Goal: Information Seeking & Learning: Learn about a topic

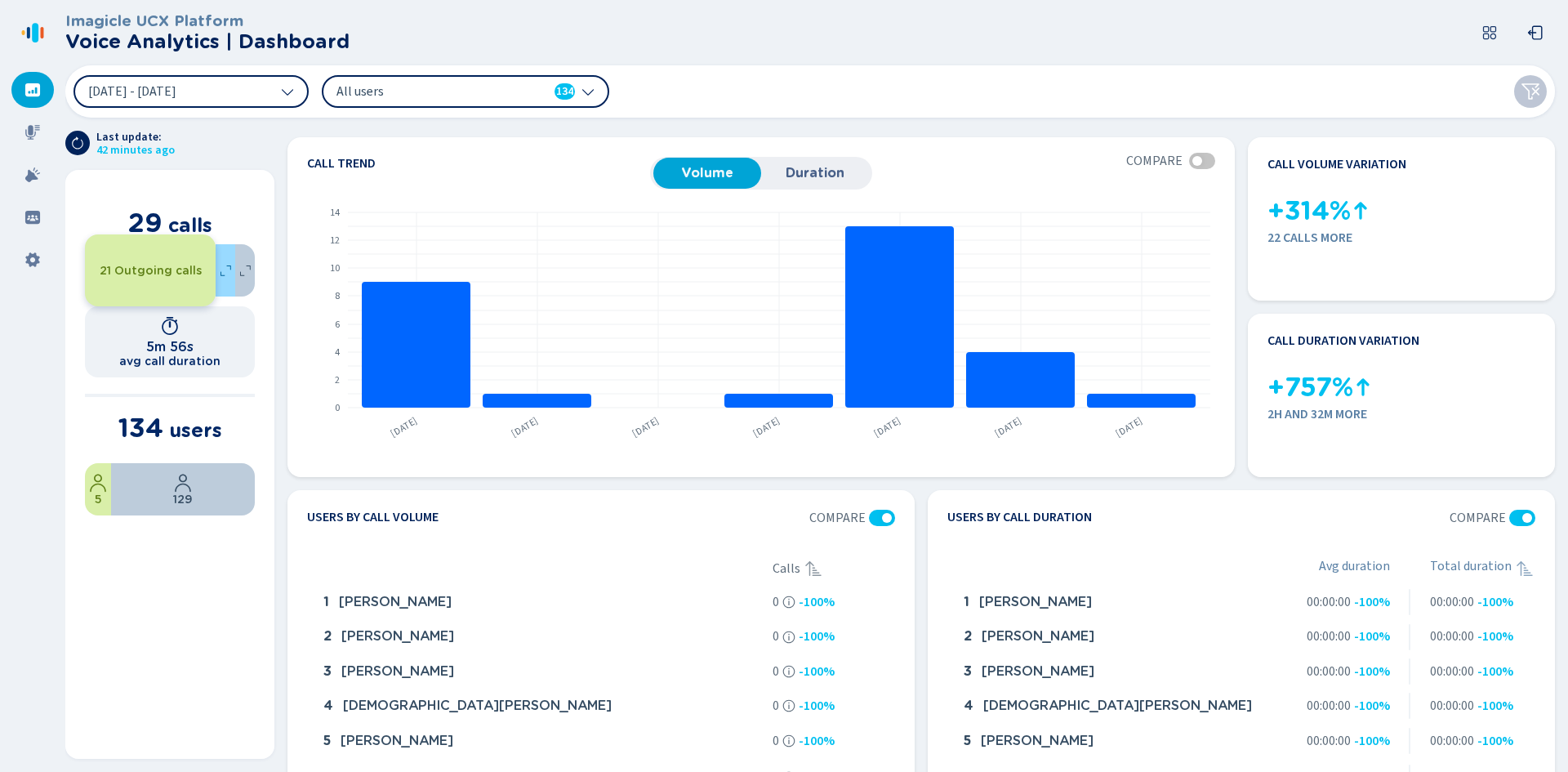
click at [493, 87] on span "All users" at bounding box center [430, 92] width 188 height 18
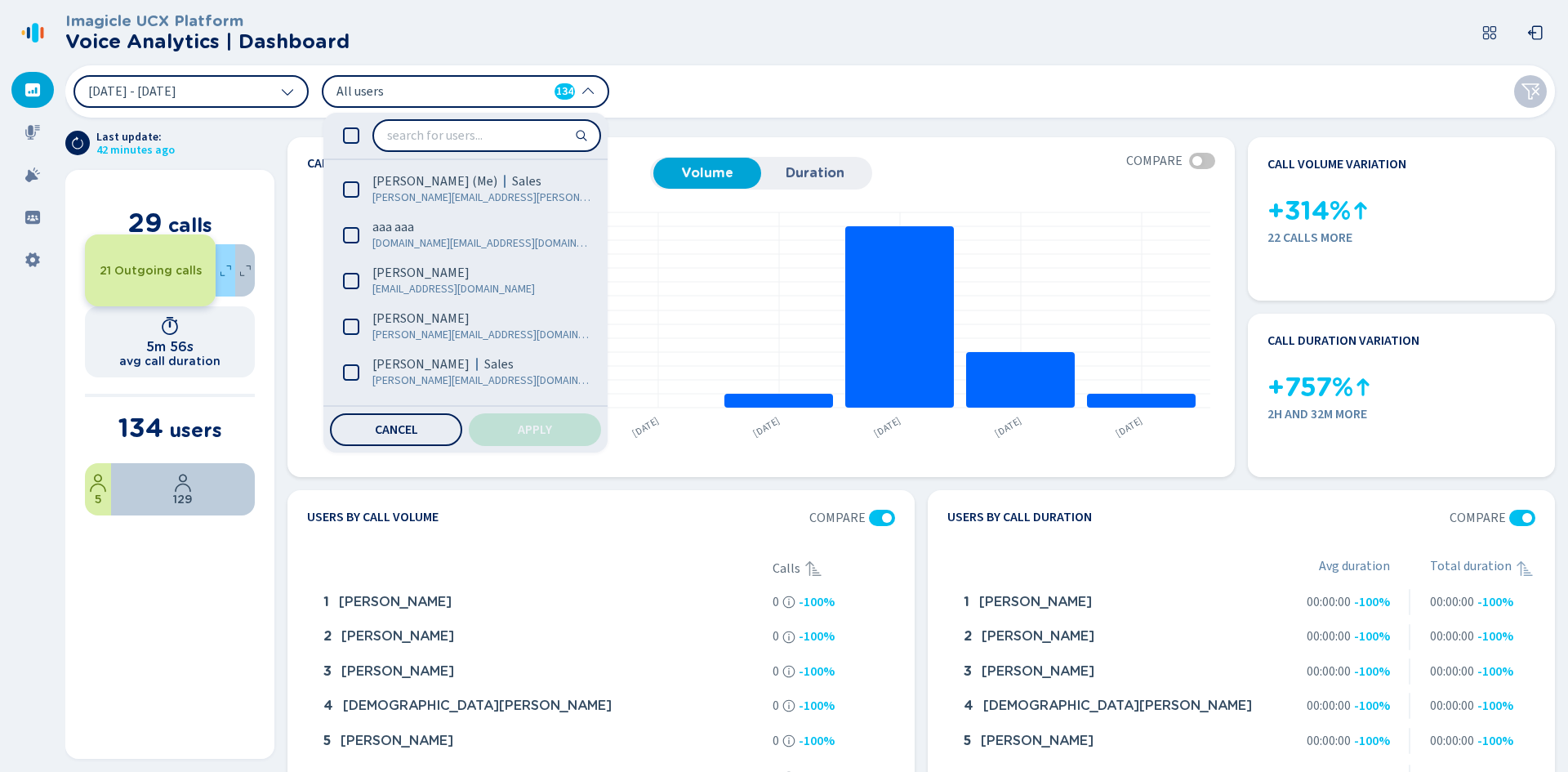
click at [493, 87] on span "All users" at bounding box center [430, 92] width 188 height 18
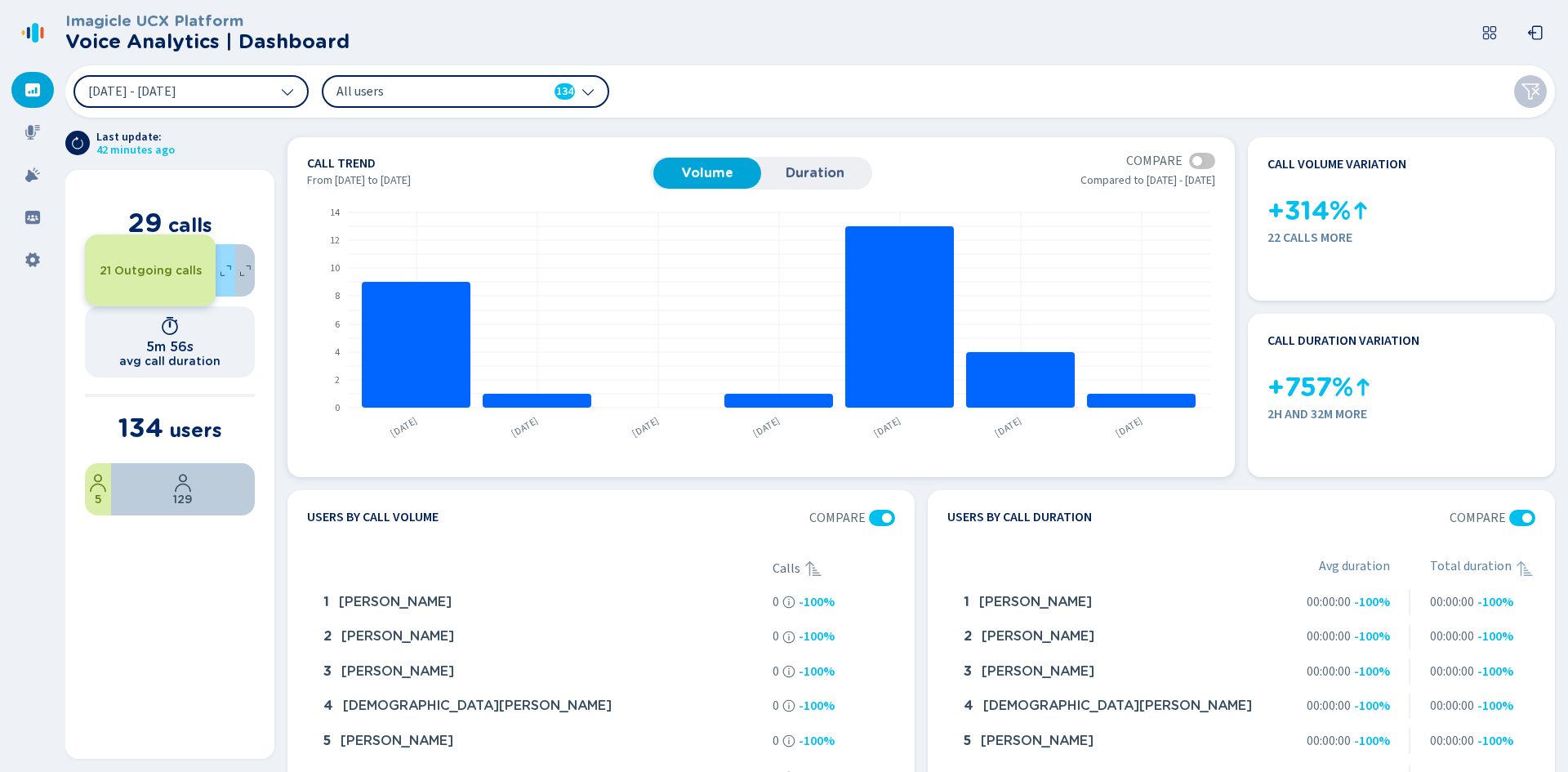
click at [829, 171] on span "Duration" at bounding box center [815, 174] width 92 height 15
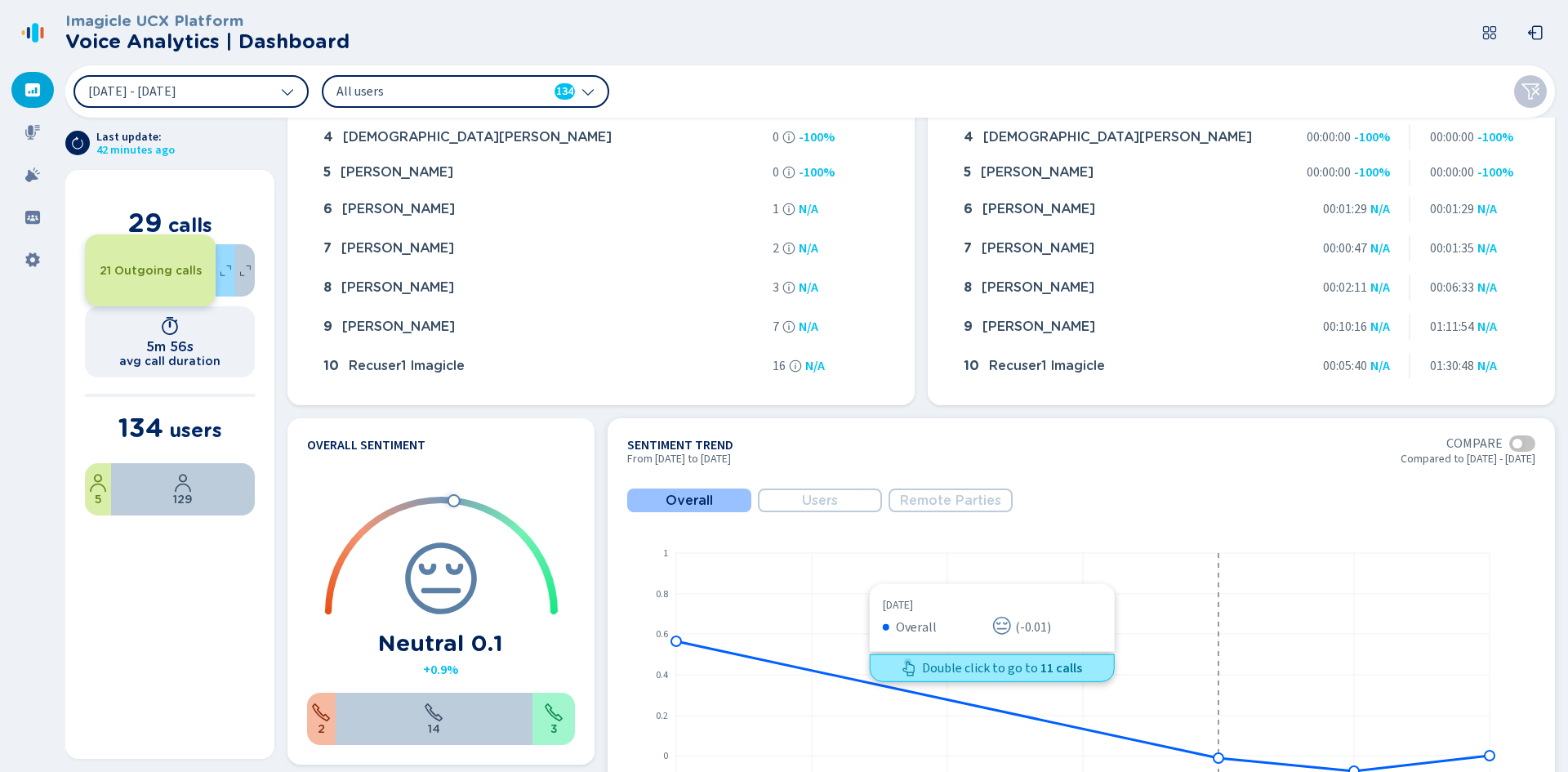
scroll to position [654, 0]
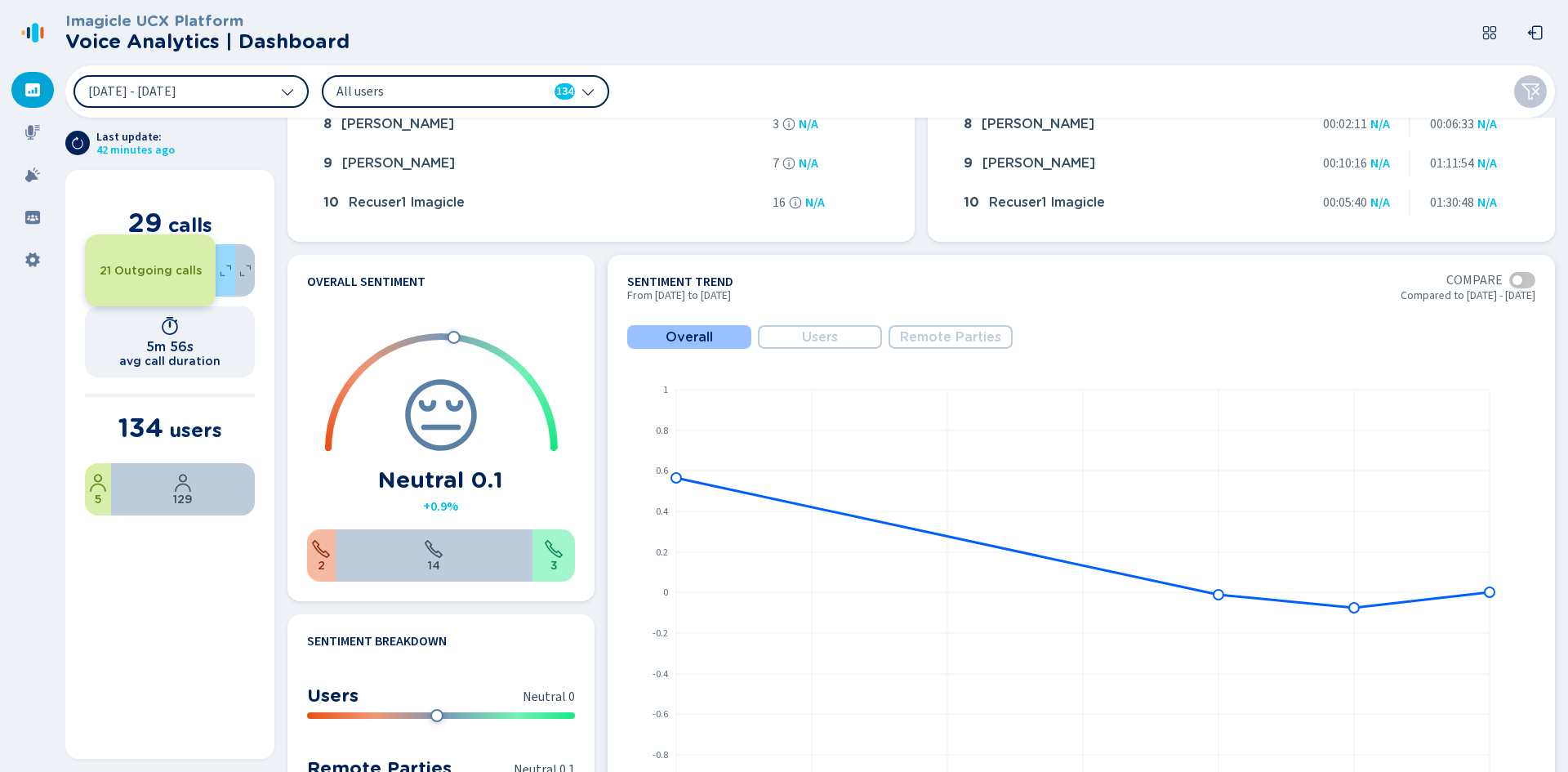
click at [823, 337] on span "Users" at bounding box center [820, 337] width 36 height 15
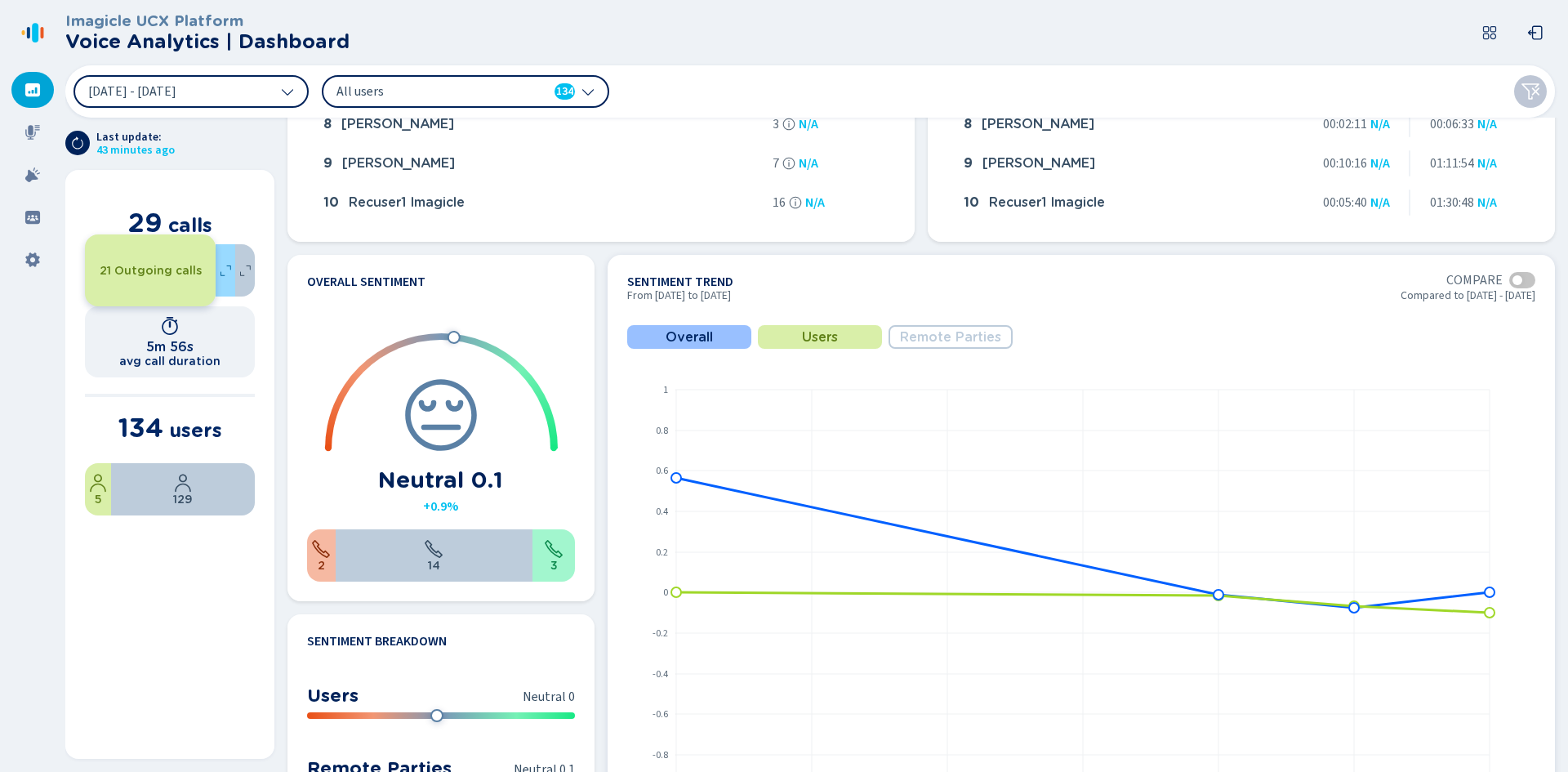
click at [932, 334] on span "Remote Parties" at bounding box center [950, 337] width 102 height 15
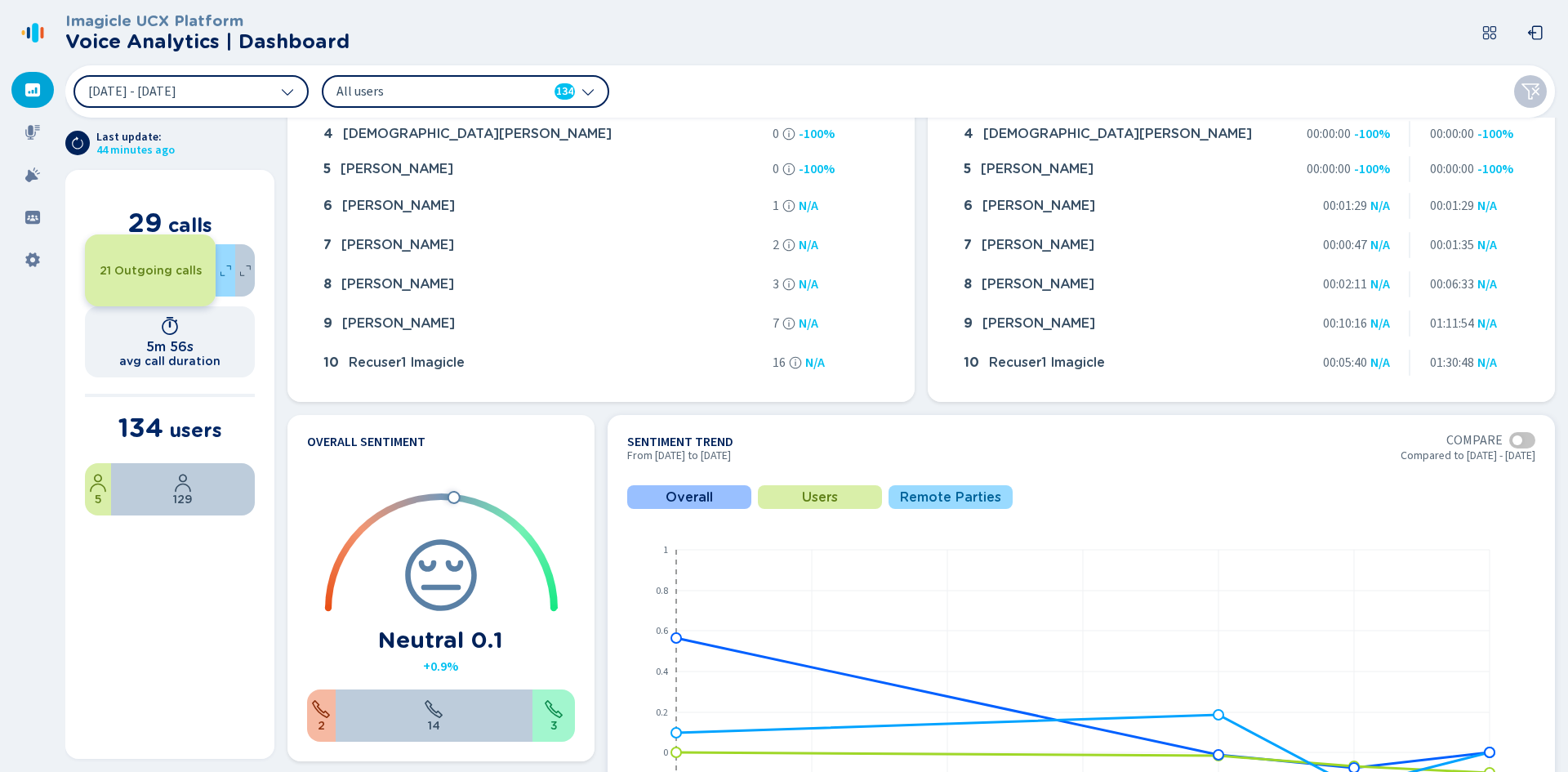
scroll to position [490, 0]
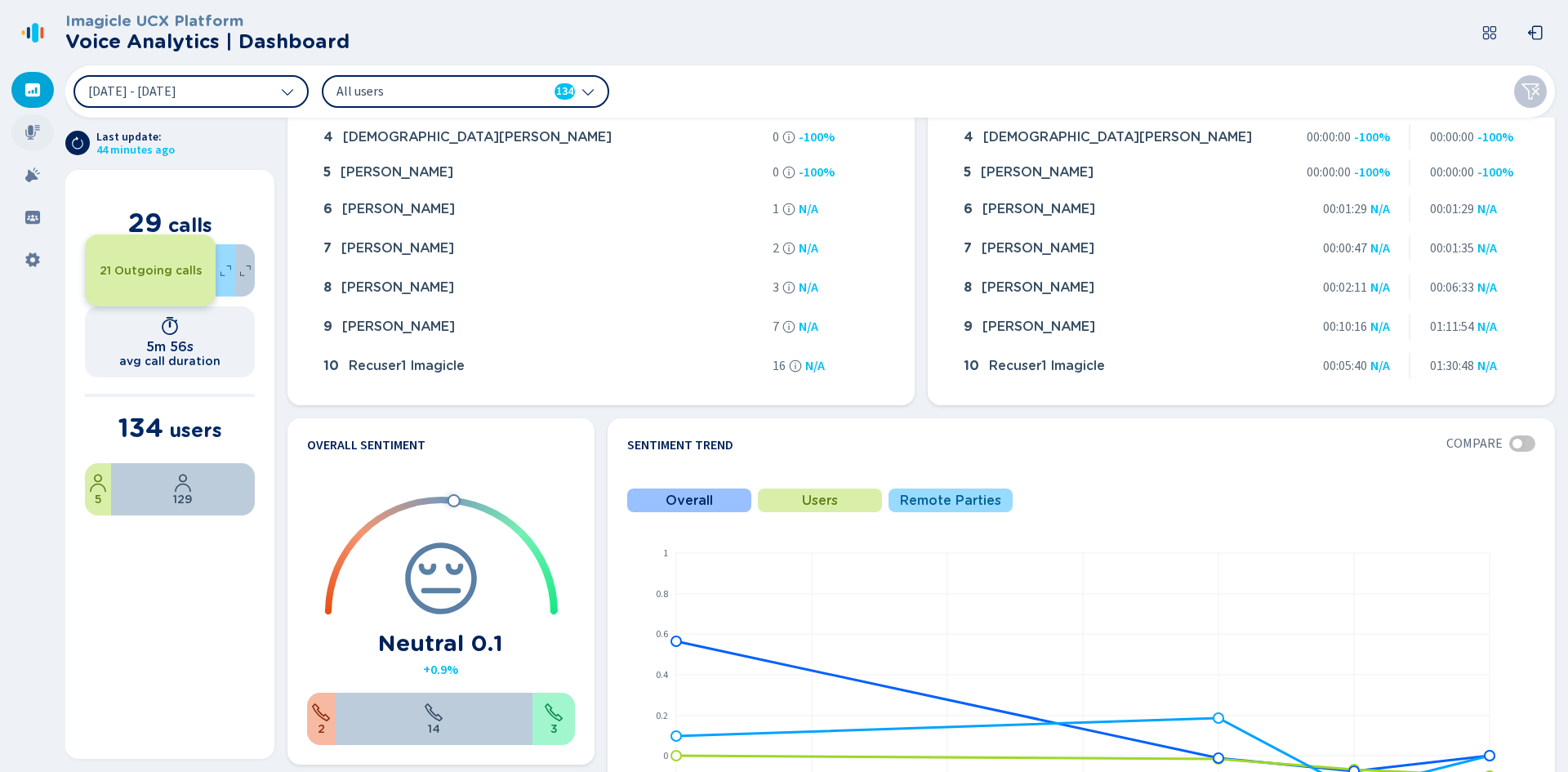
click at [31, 128] on icon at bounding box center [33, 132] width 15 height 15
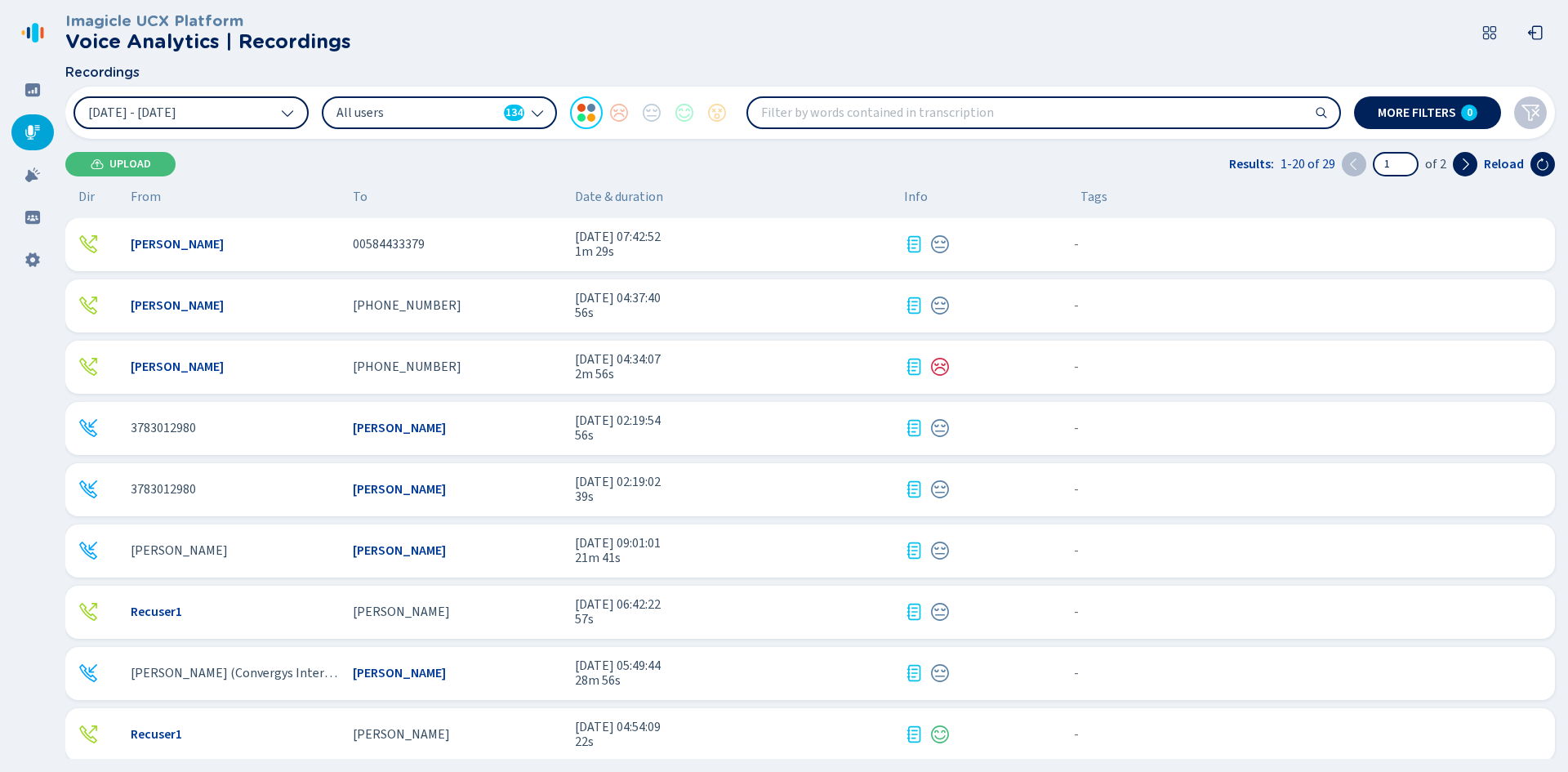
click at [289, 105] on button "[DATE] - [DATE]" at bounding box center [191, 113] width 235 height 33
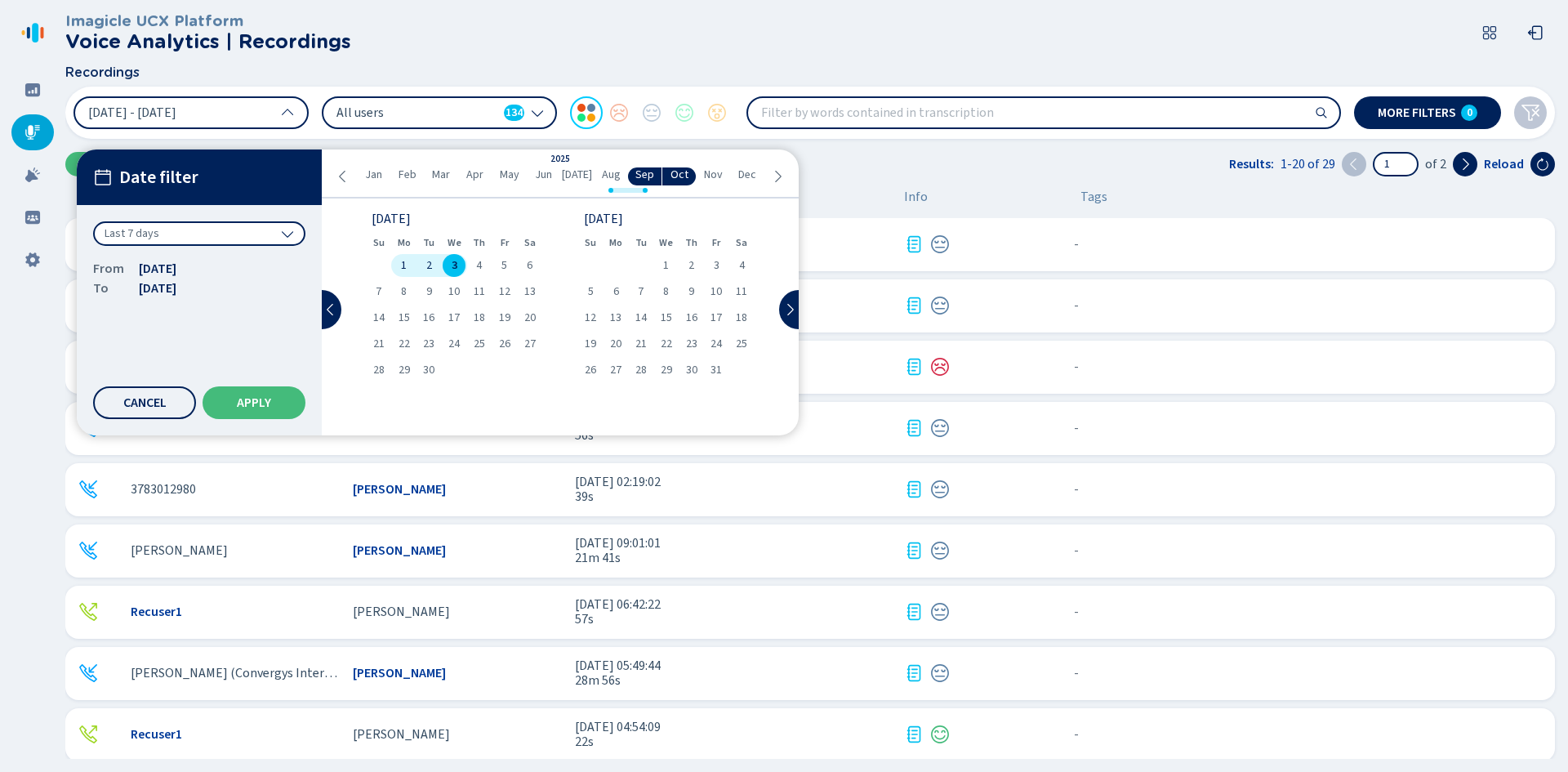
click at [344, 174] on icon at bounding box center [343, 177] width 13 height 13
click at [375, 265] on div "1" at bounding box center [378, 265] width 26 height 23
click at [767, 173] on ul "Jan Feb Mar Apr May Jun [DATE] Aug Sep Oct Nov Dec" at bounding box center [559, 177] width 421 height 18
click at [777, 173] on icon at bounding box center [777, 177] width 13 height 13
click at [393, 265] on div "1" at bounding box center [404, 265] width 26 height 23
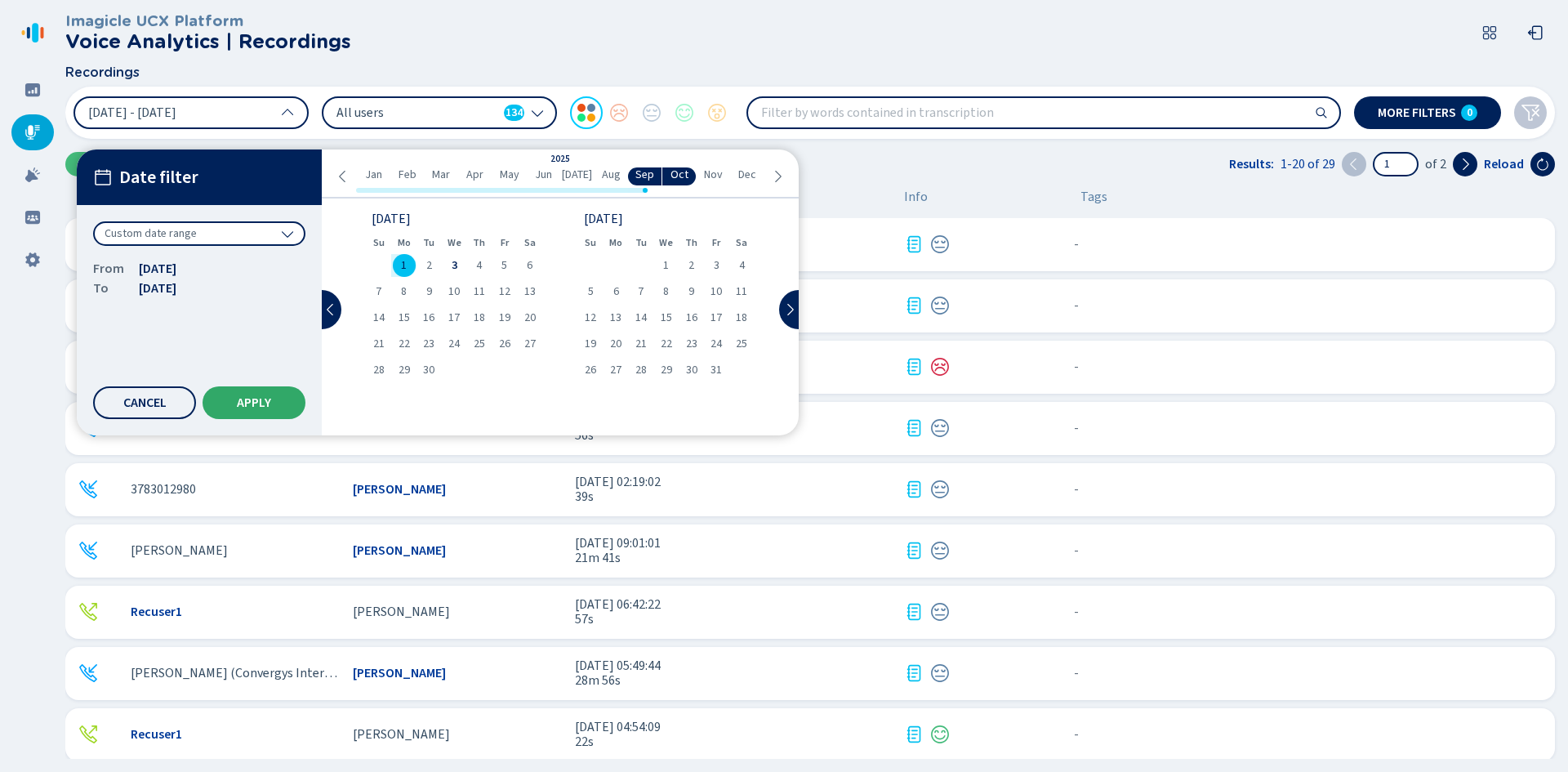
click at [264, 398] on span "Apply" at bounding box center [254, 403] width 35 height 13
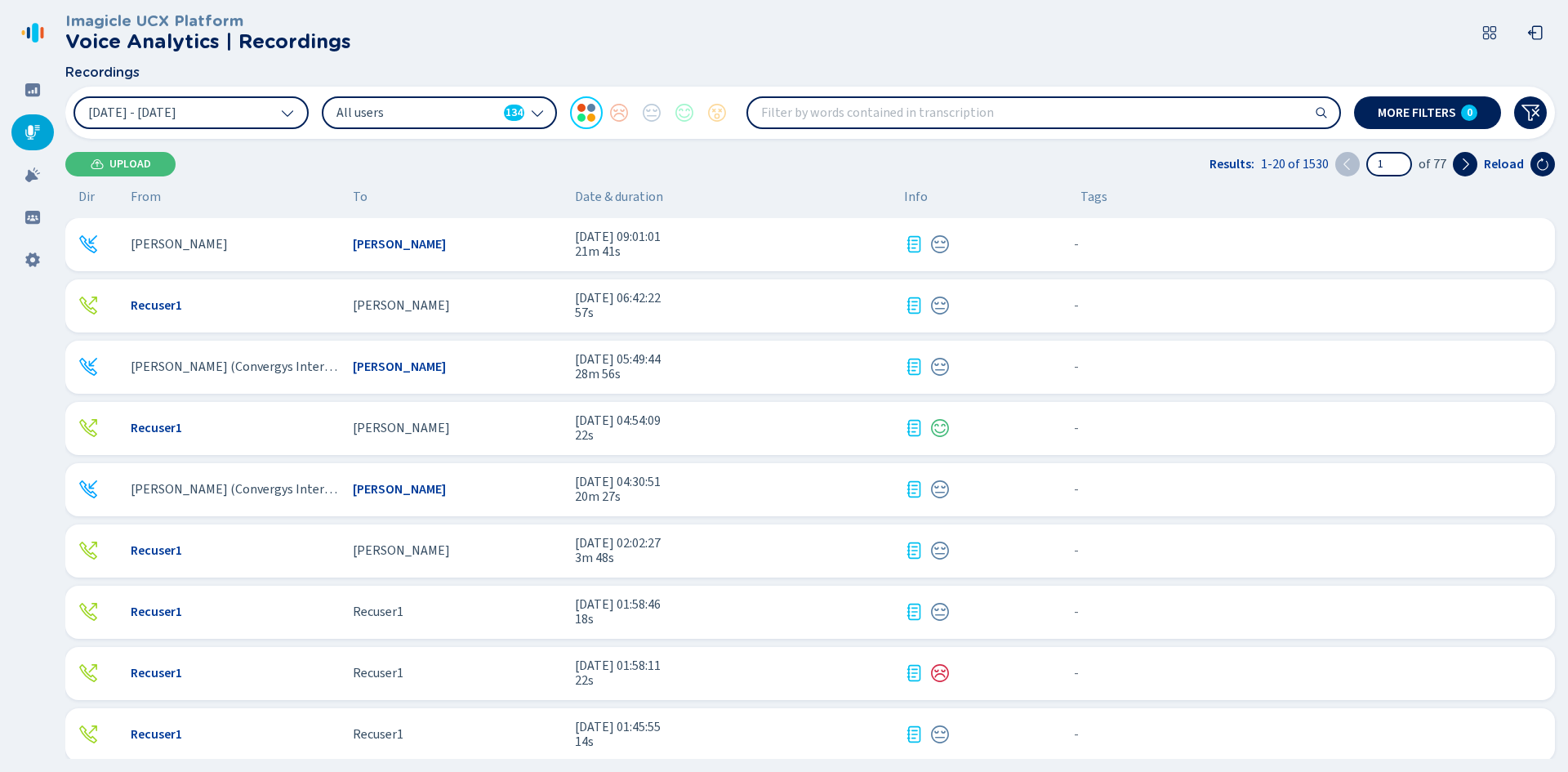
click at [426, 118] on span "All users" at bounding box center [416, 113] width 161 height 18
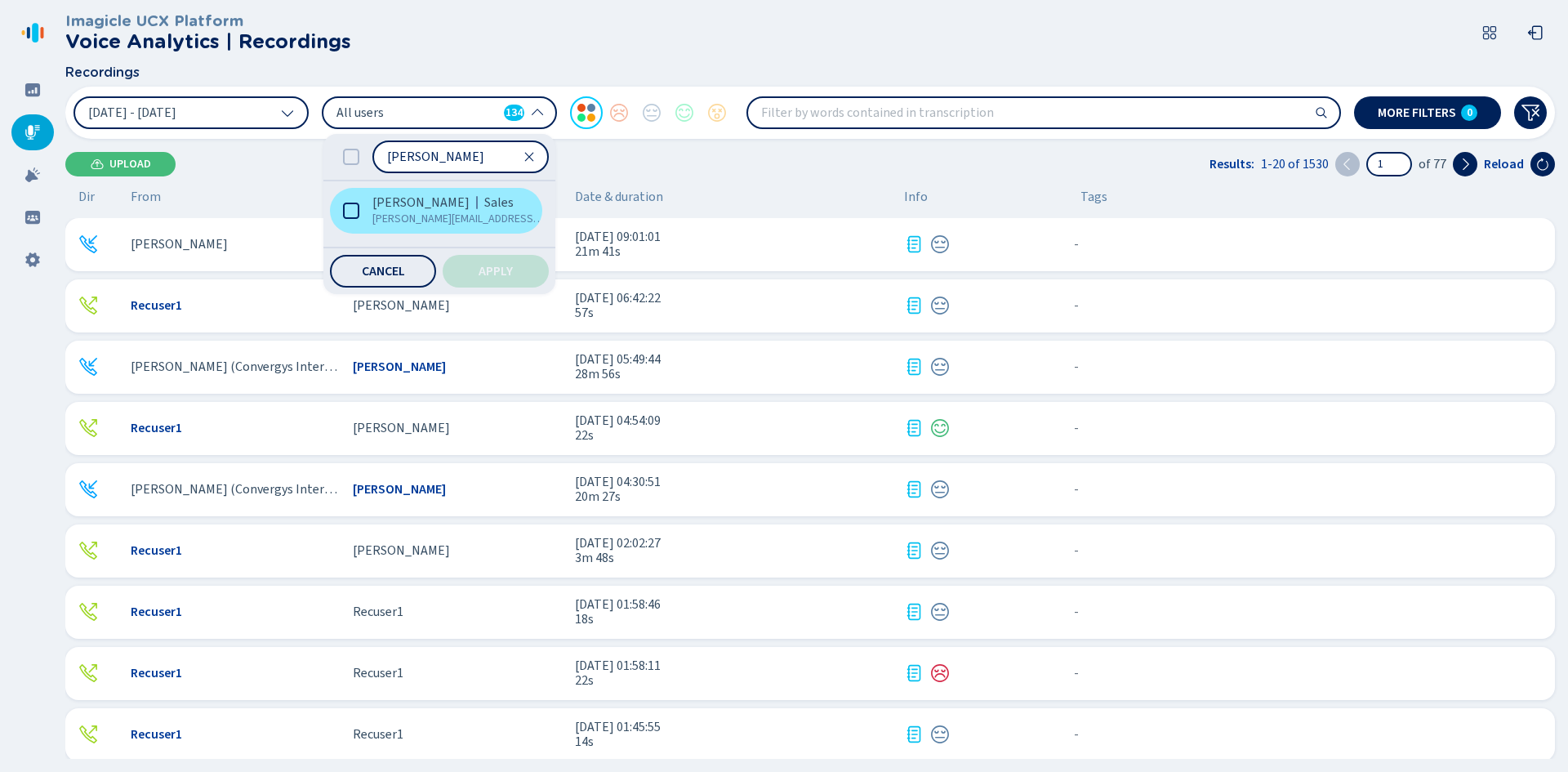
type input "[PERSON_NAME]"
click at [421, 195] on span "[PERSON_NAME]" at bounding box center [421, 203] width 97 height 17
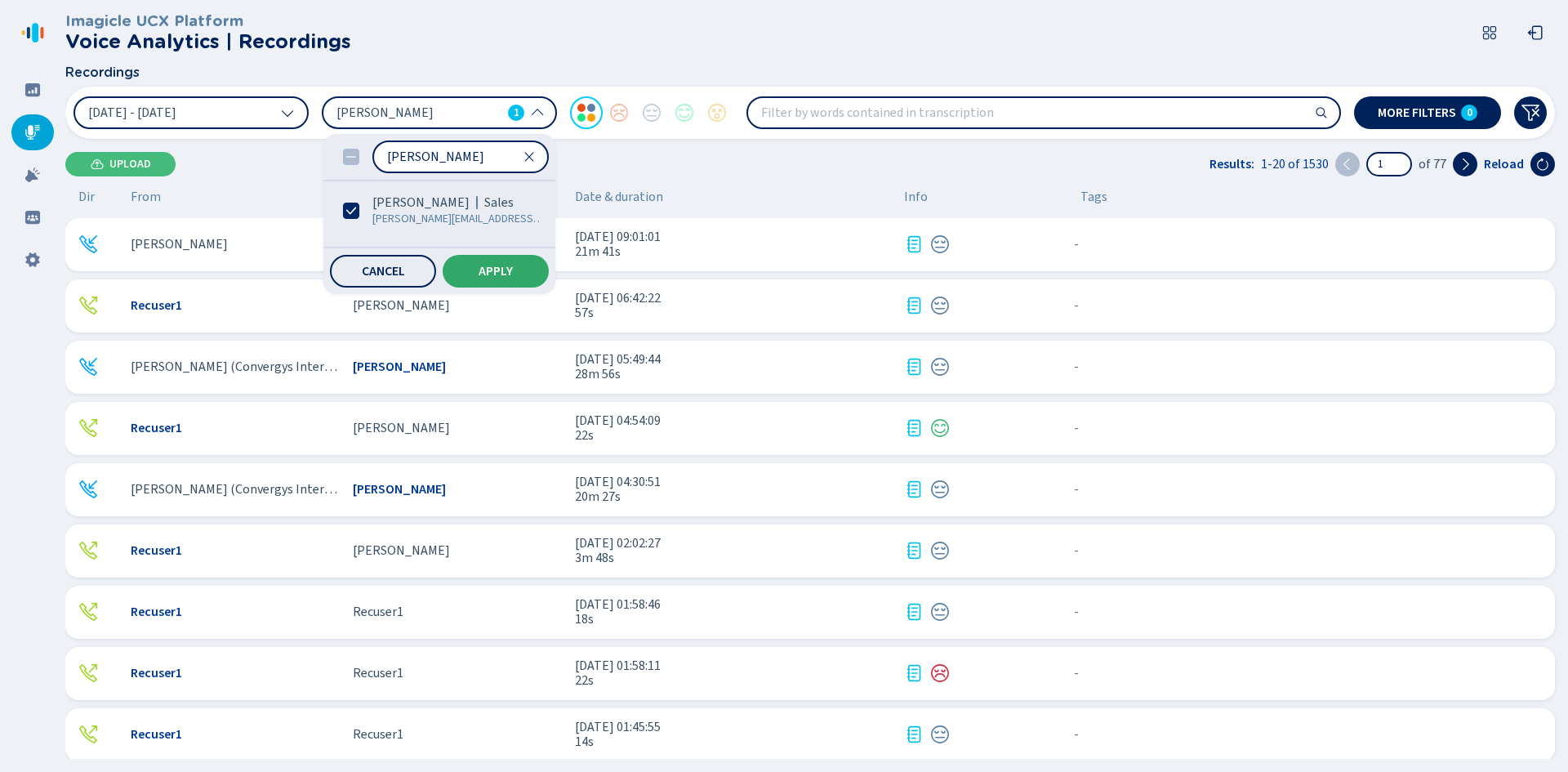
click at [502, 268] on span "Apply" at bounding box center [496, 271] width 35 height 13
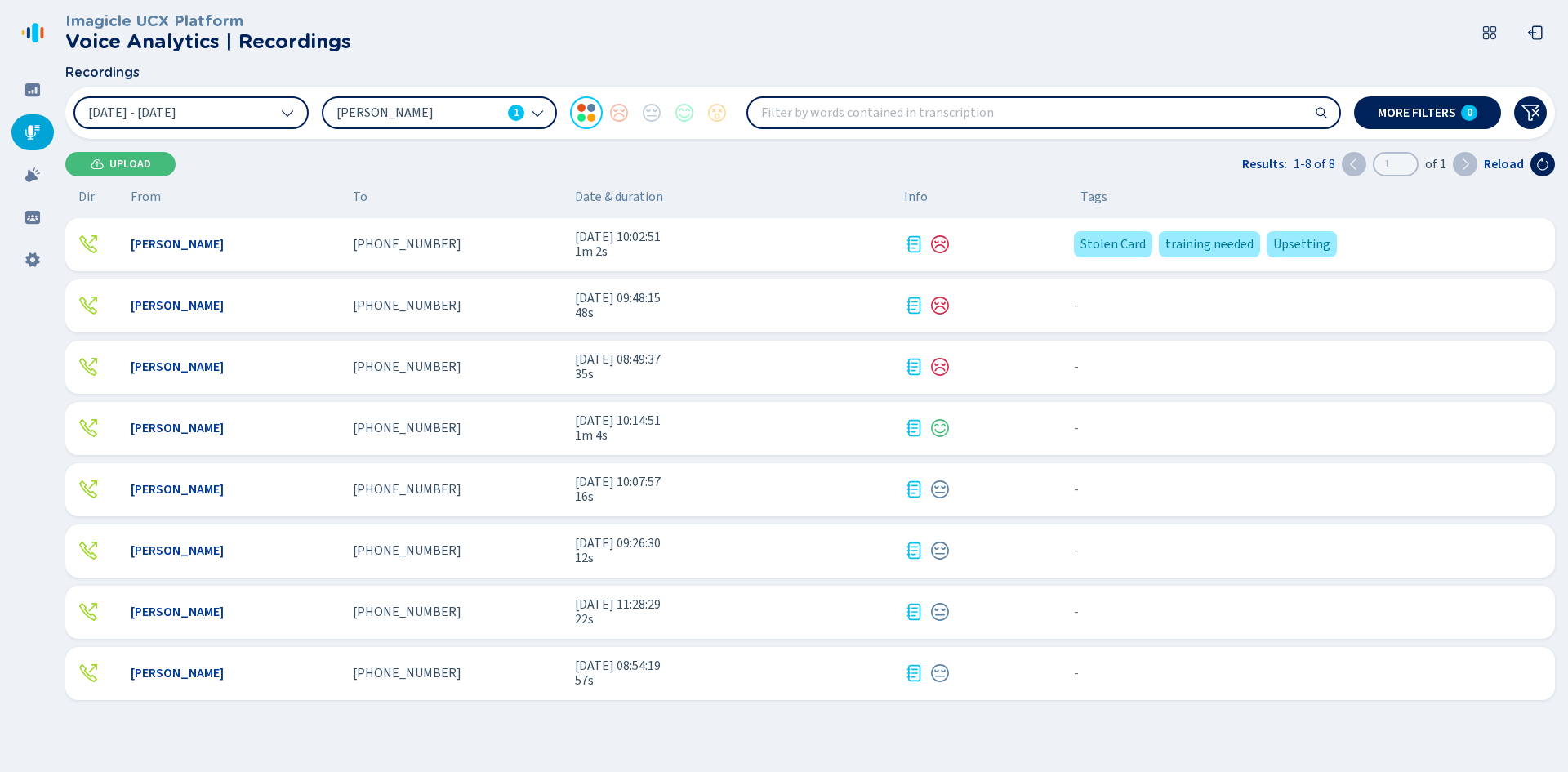
click at [783, 250] on span "1m 2s" at bounding box center [733, 252] width 316 height 15
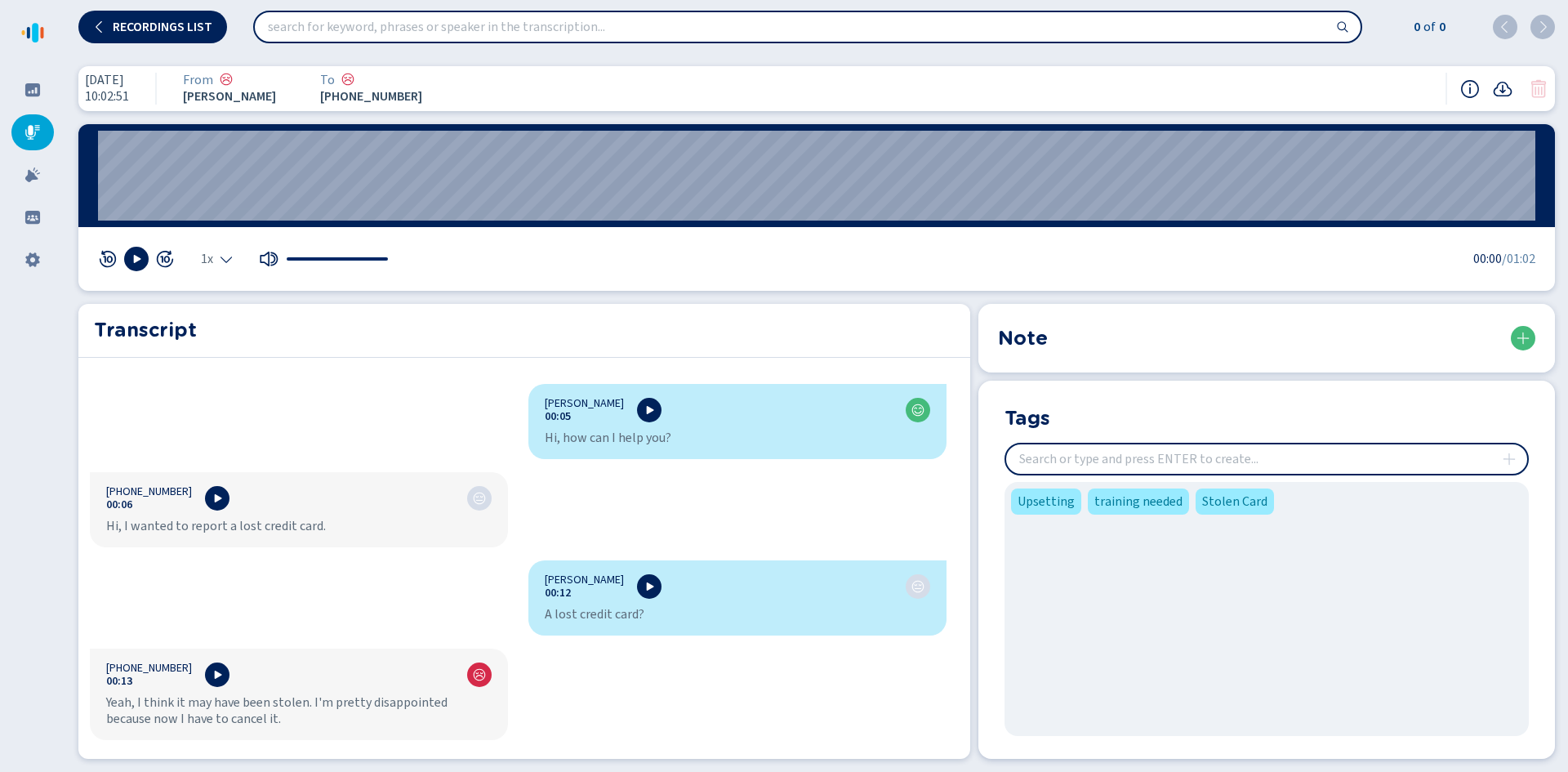
scroll to position [245, 0]
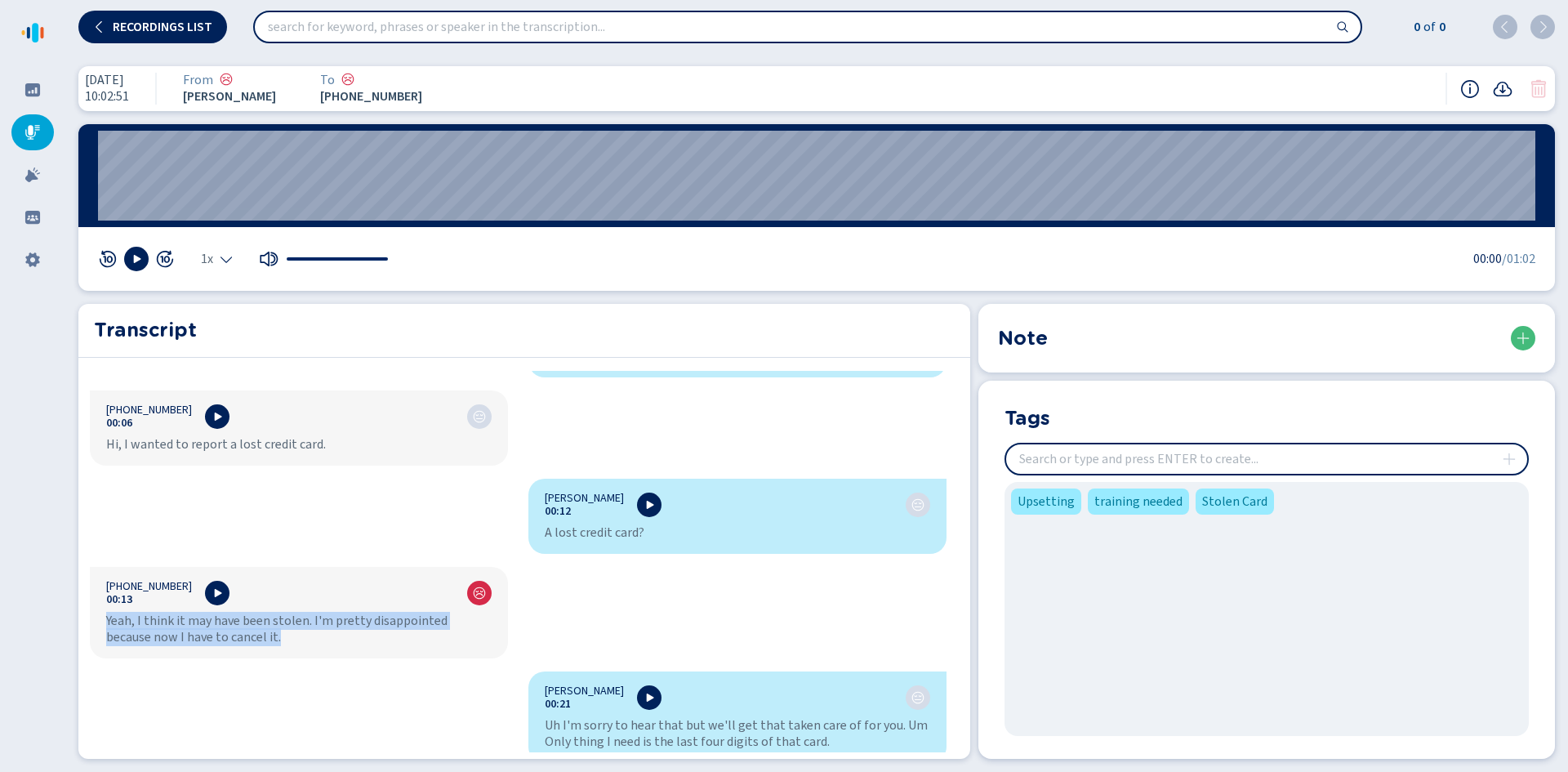
drag, startPoint x: 240, startPoint y: 645, endPoint x: 98, endPoint y: 628, distance: 143.0
click at [98, 628] on div "[PHONE_NUMBER]:13 Yeah, I think it may have been stolen. I'm pretty disappointe…" at bounding box center [299, 612] width 418 height 92
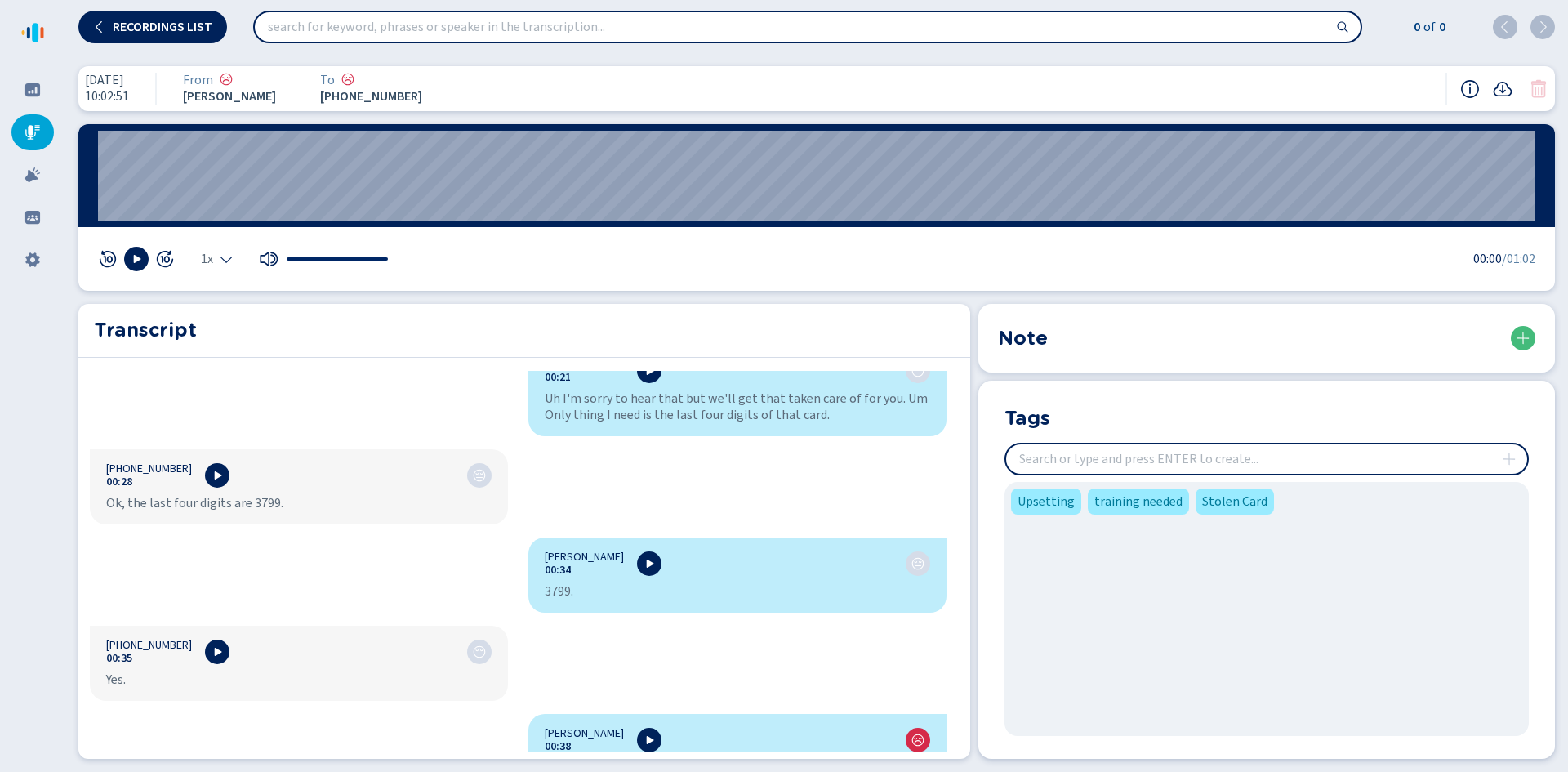
scroll to position [490, 0]
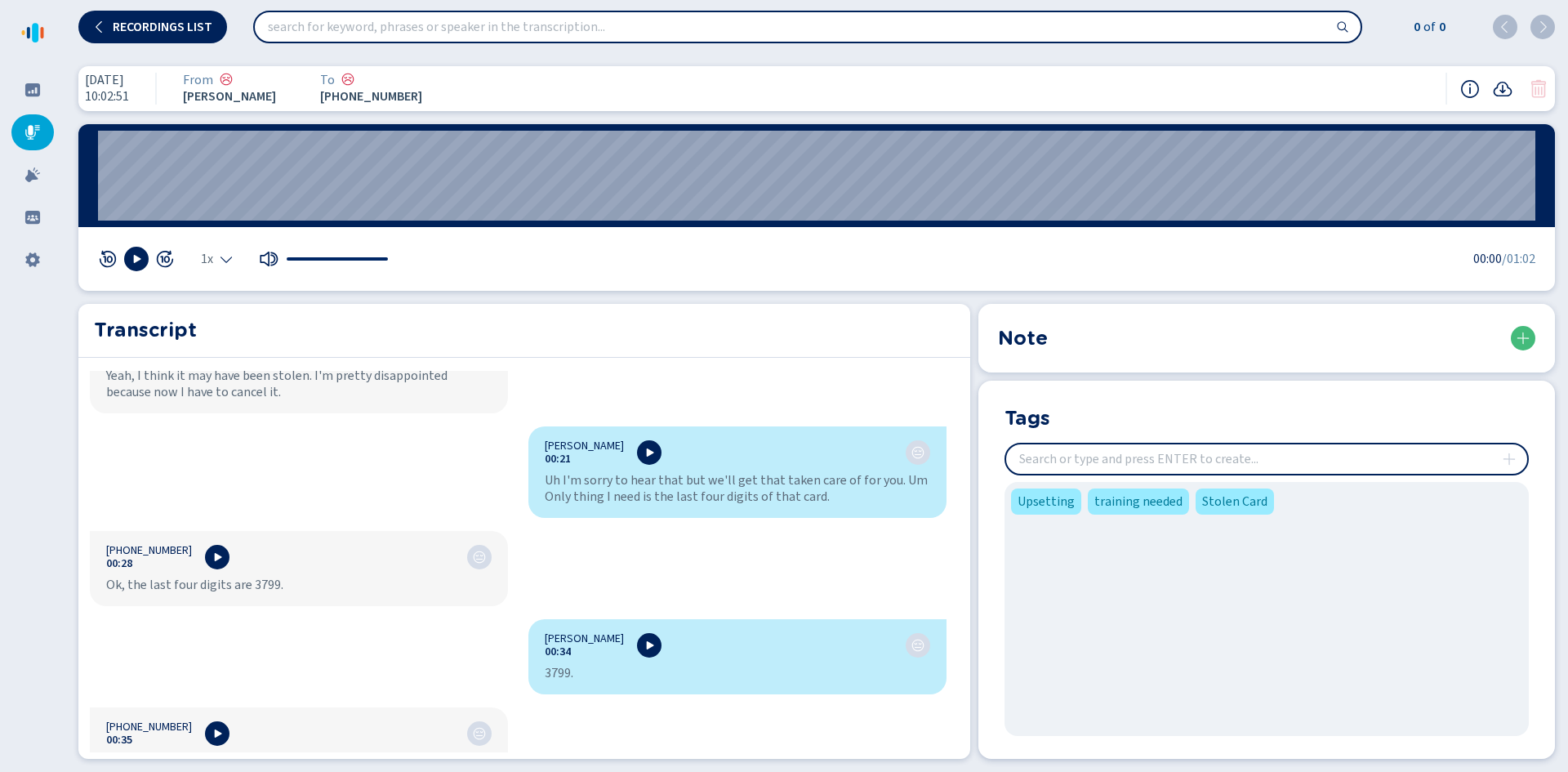
click at [572, 603] on div "[PERSON_NAME] 00:01 This call will be recorded. [PHONE_NUMBER]:03 Hello. [PERSO…" at bounding box center [519, 562] width 881 height 382
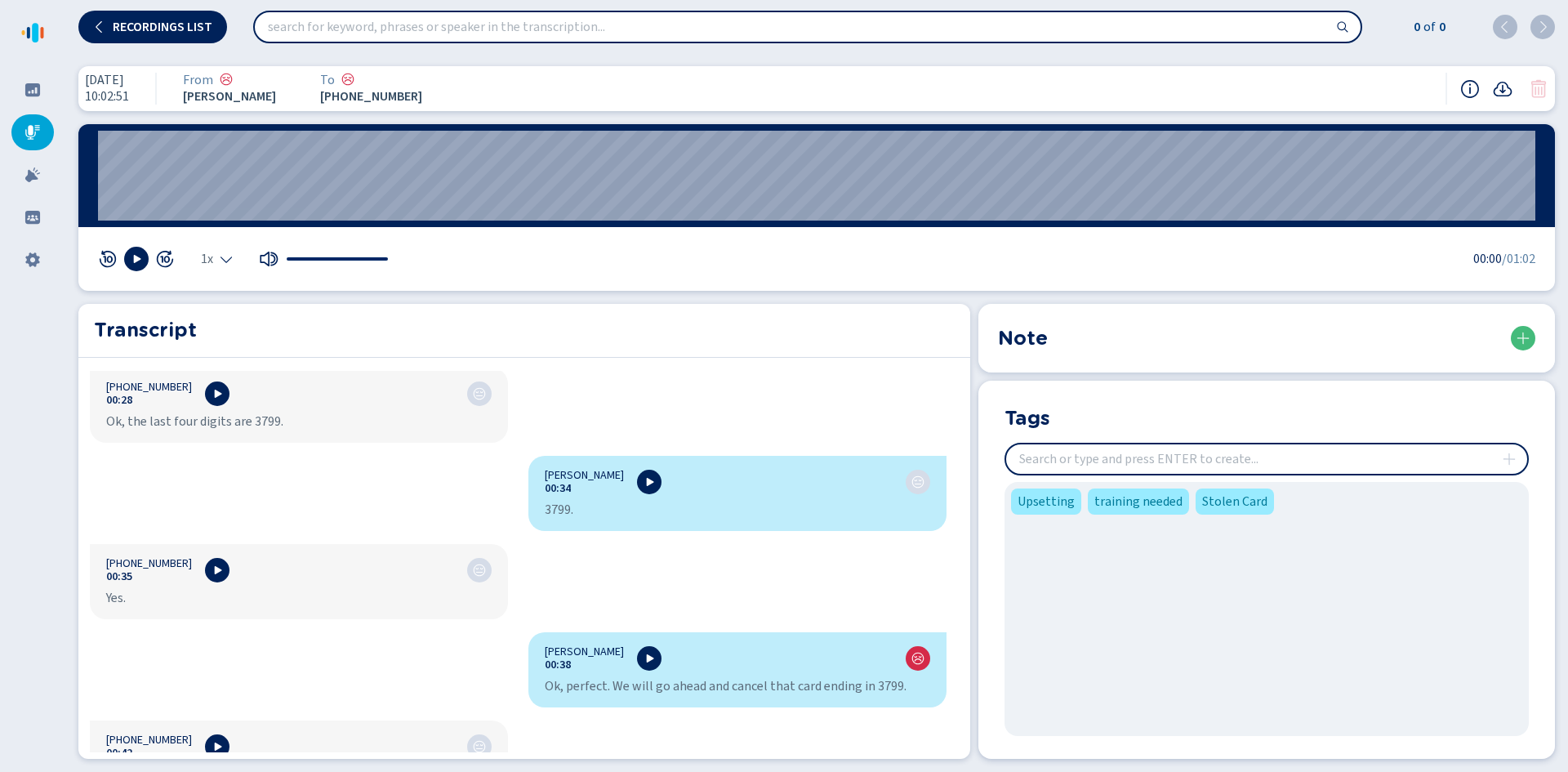
scroll to position [736, 0]
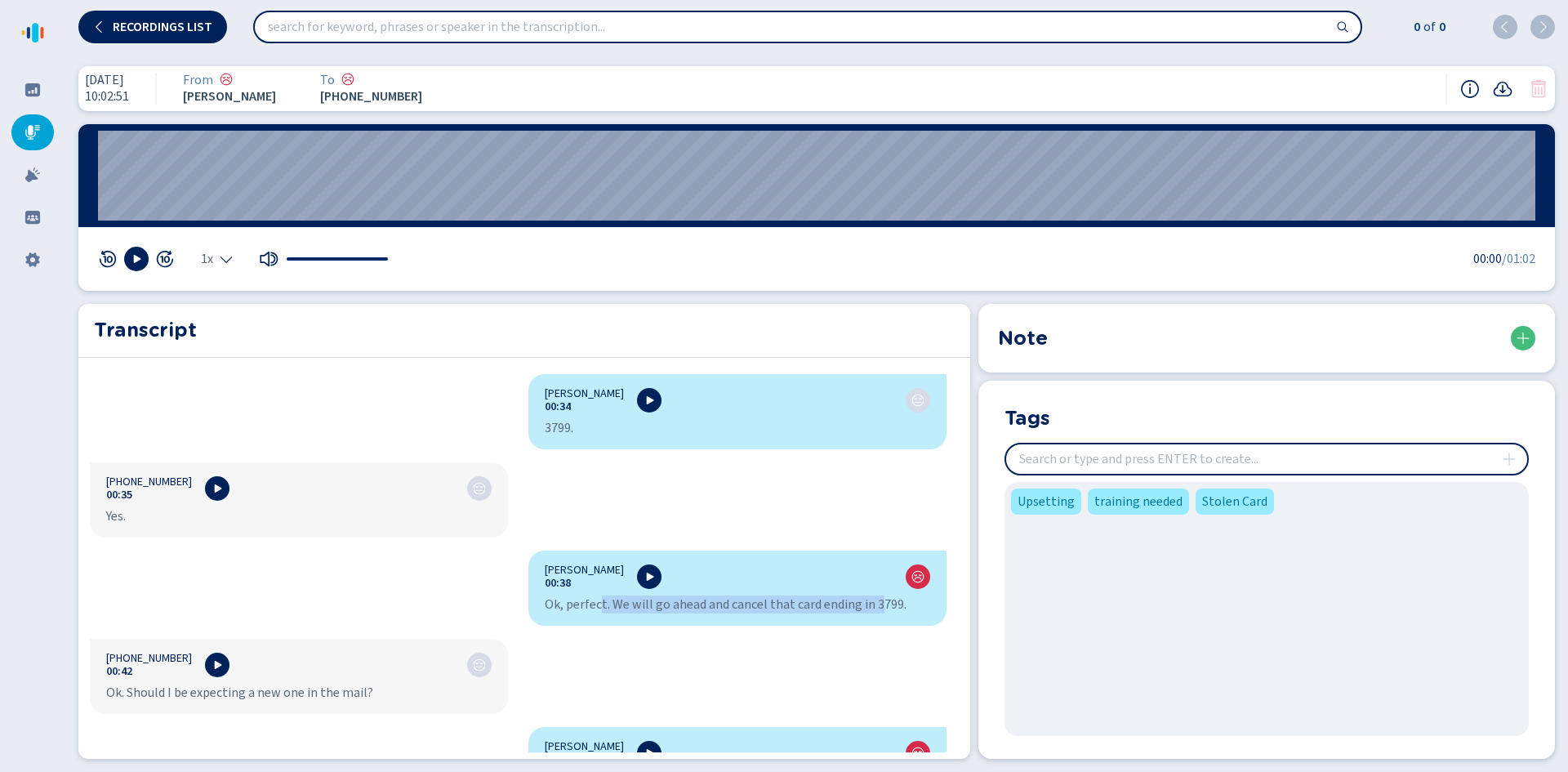
drag, startPoint x: 592, startPoint y: 606, endPoint x: 874, endPoint y: 610, distance: 282.0
click at [874, 610] on div "Ok, perfect. We will go ahead and cancel that card ending in 3799." at bounding box center [737, 605] width 386 height 17
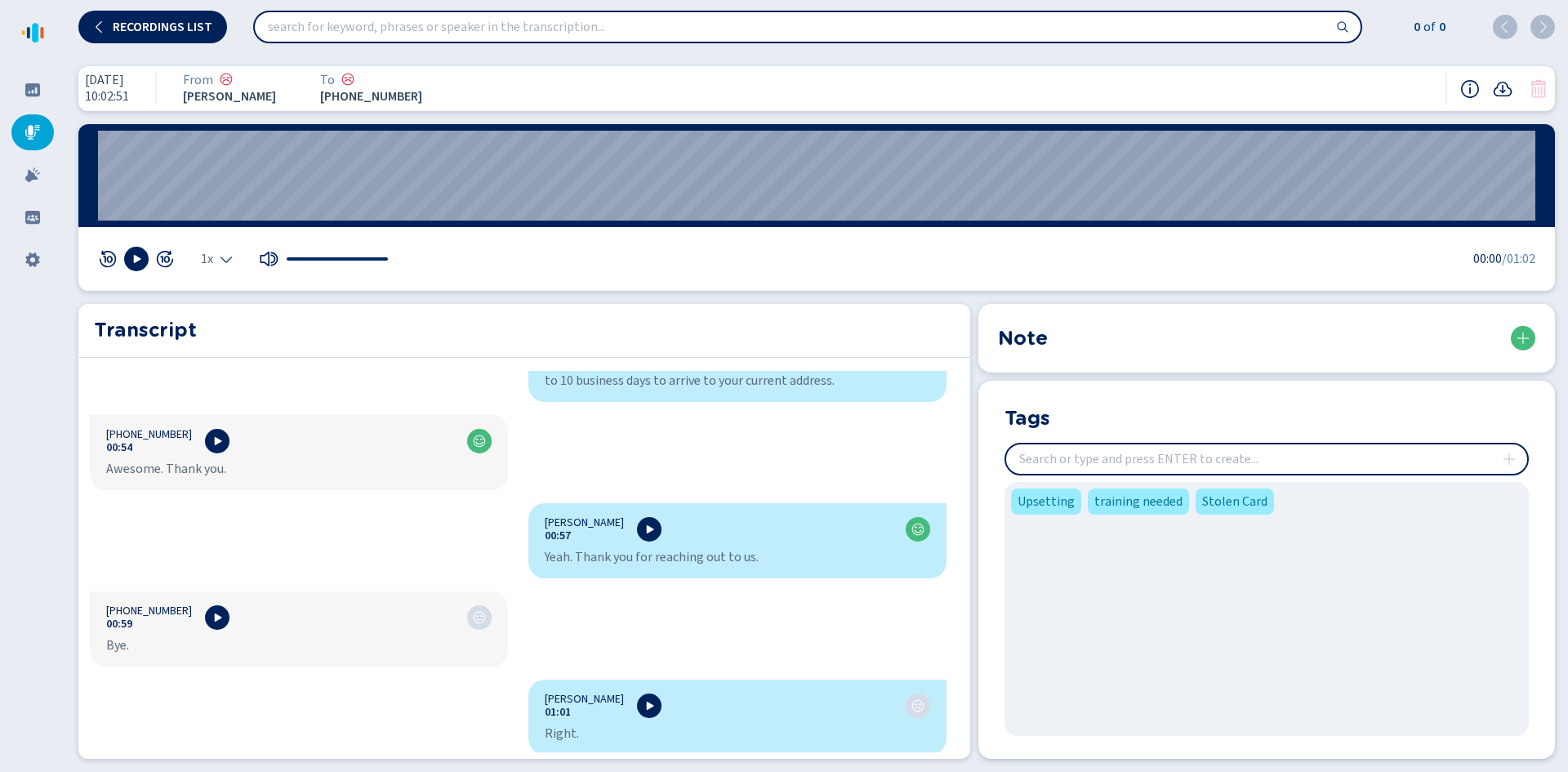
scroll to position [1155, 0]
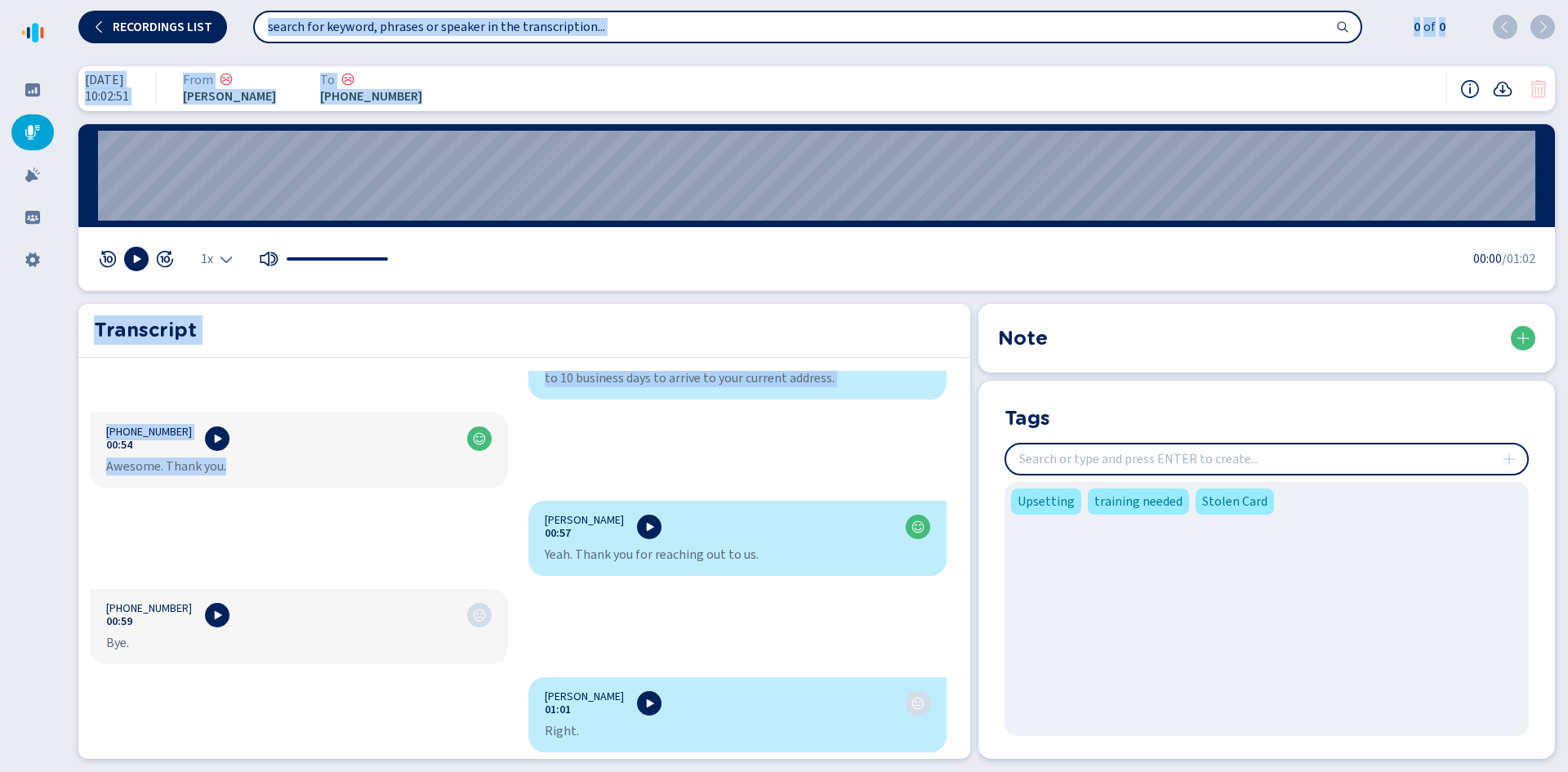
drag, startPoint x: 263, startPoint y: 474, endPoint x: 55, endPoint y: 504, distance: 210.2
click at [55, 504] on div "Recordings list 0 of 0 [DATE] 10:02:51 From [PERSON_NAME] To [PHONE_NUMBER]:02 …" at bounding box center [784, 386] width 1568 height 772
click at [351, 531] on div "[PERSON_NAME] 00:01 This call will be recorded. [PHONE_NUMBER]:03 Hello. [PERSO…" at bounding box center [519, 562] width 881 height 382
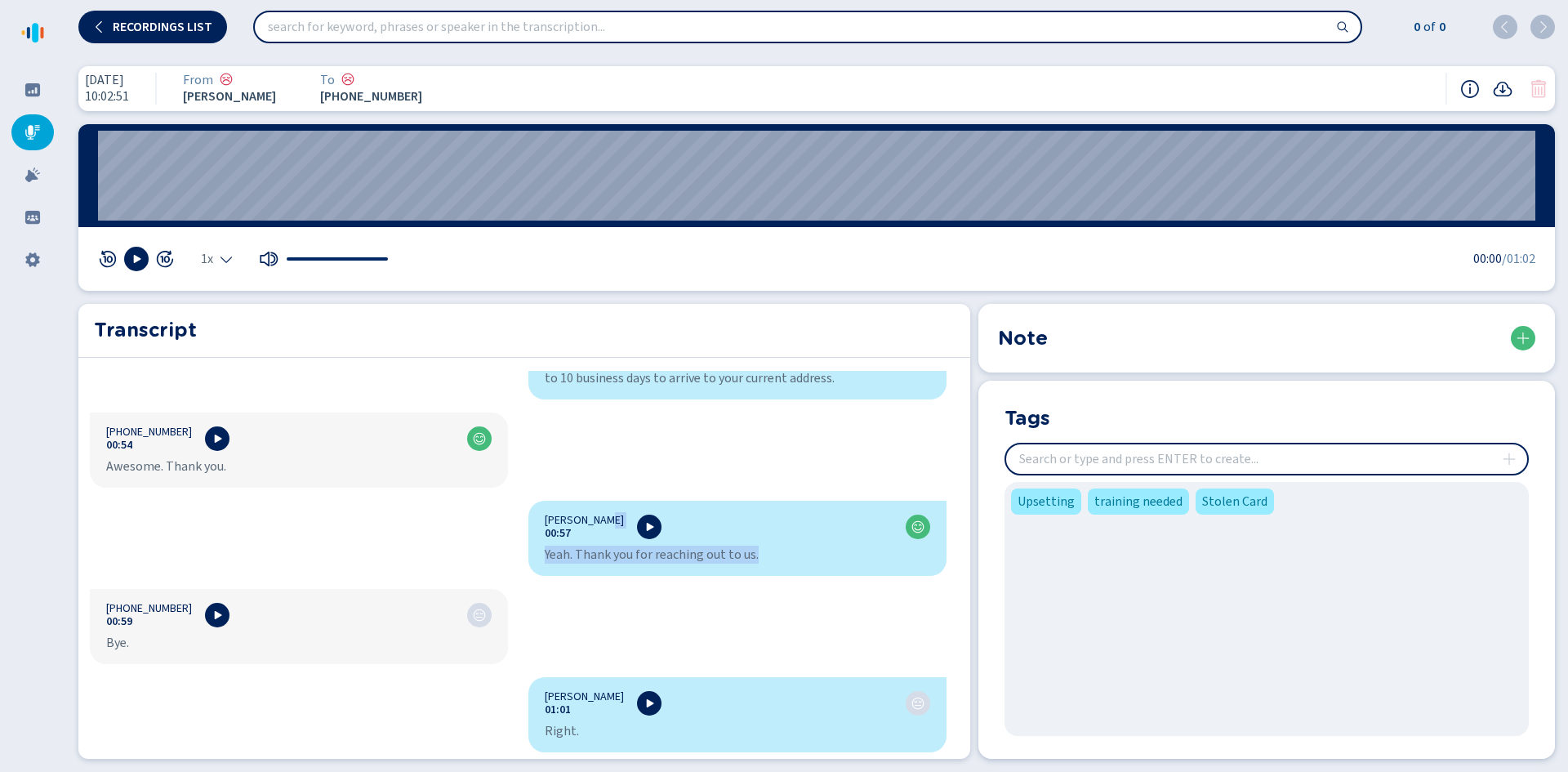
drag, startPoint x: 626, startPoint y: 538, endPoint x: 748, endPoint y: 550, distance: 122.6
click at [748, 550] on div "[PERSON_NAME] 00:57 Yeah. Thank you for reaching out to us." at bounding box center [738, 538] width 418 height 75
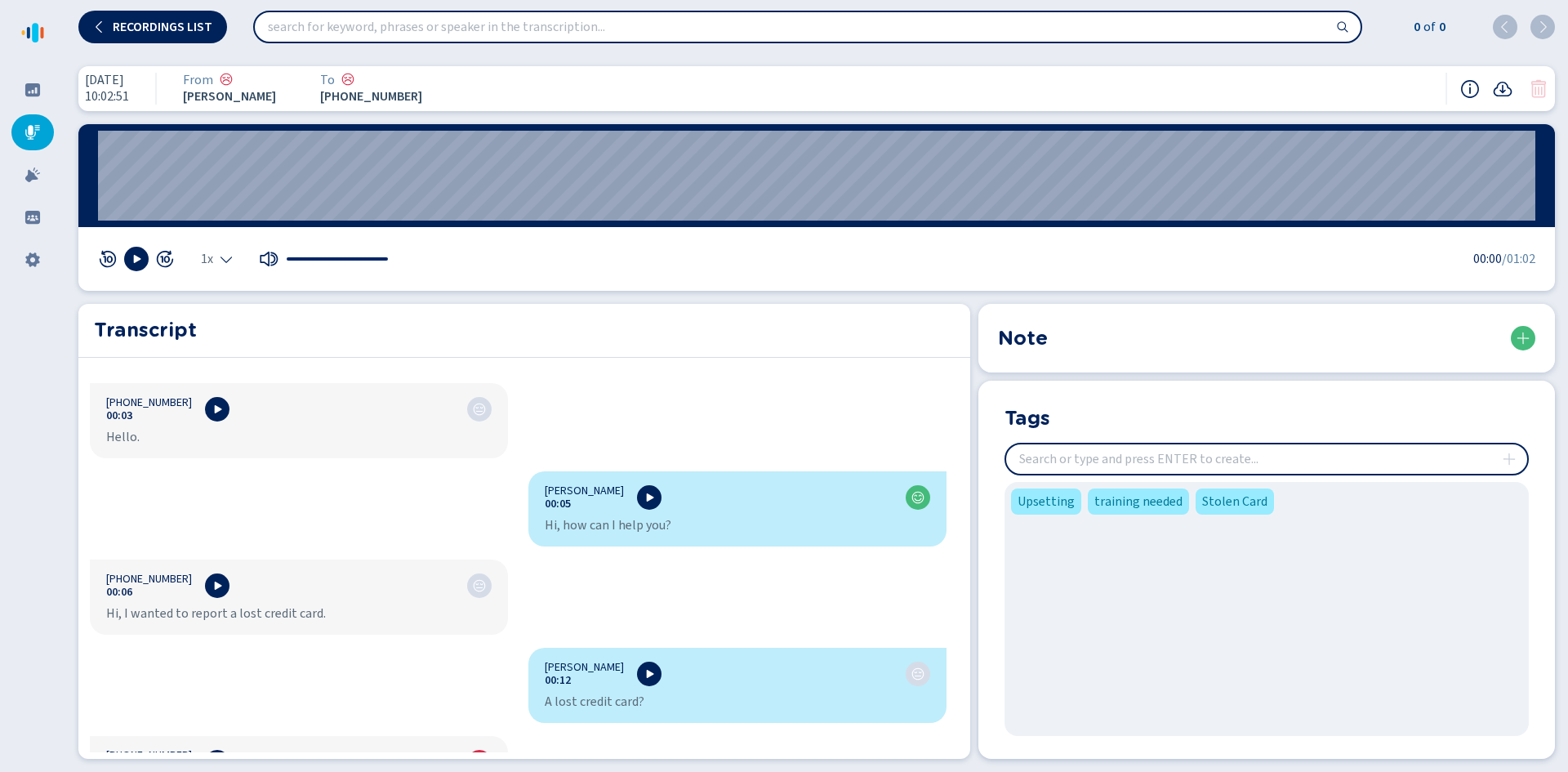
scroll to position [0, 0]
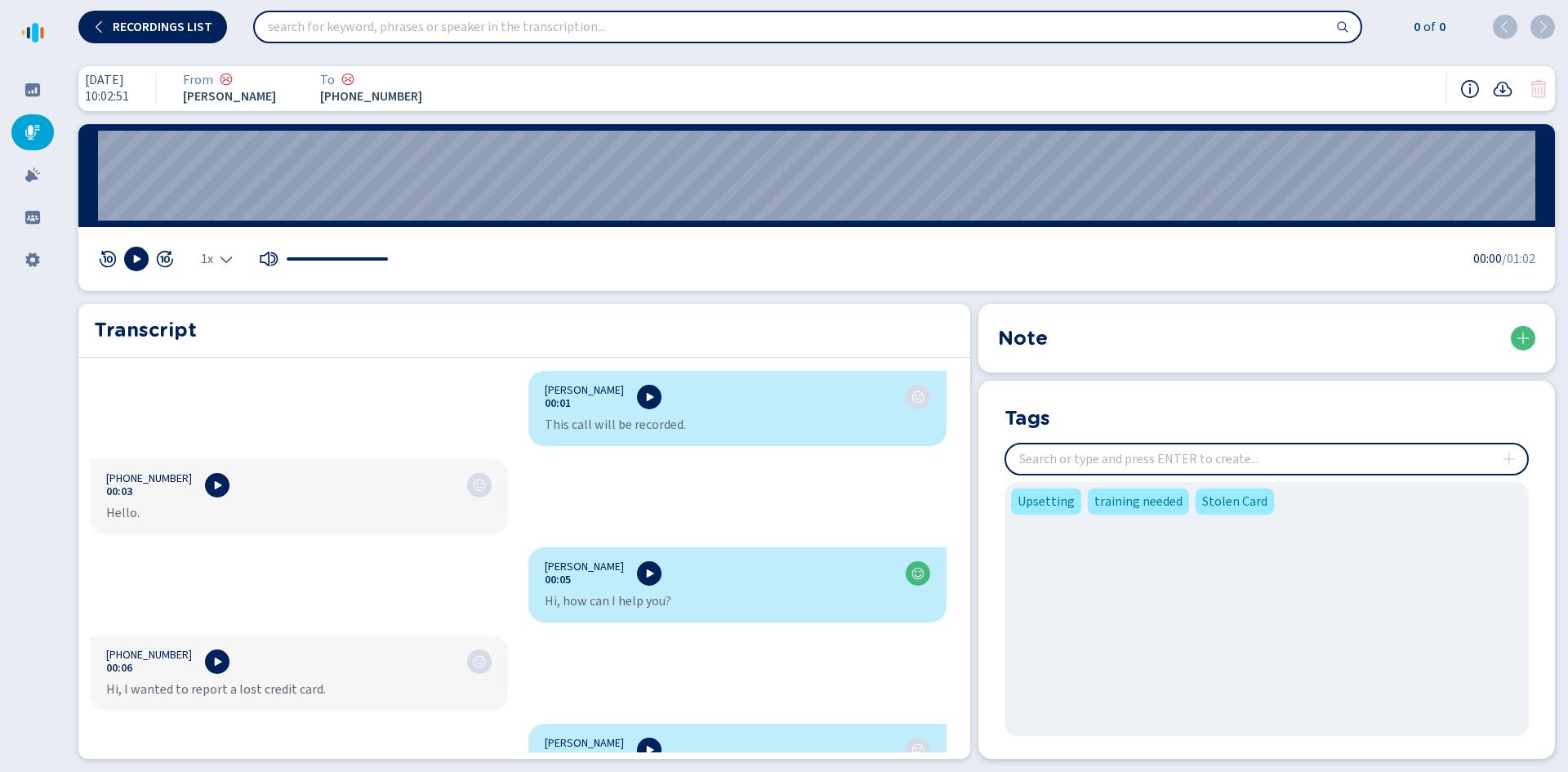
click at [1235, 465] on input "insert" at bounding box center [1266, 460] width 521 height 30
click at [1523, 346] on button at bounding box center [1523, 338] width 25 height 25
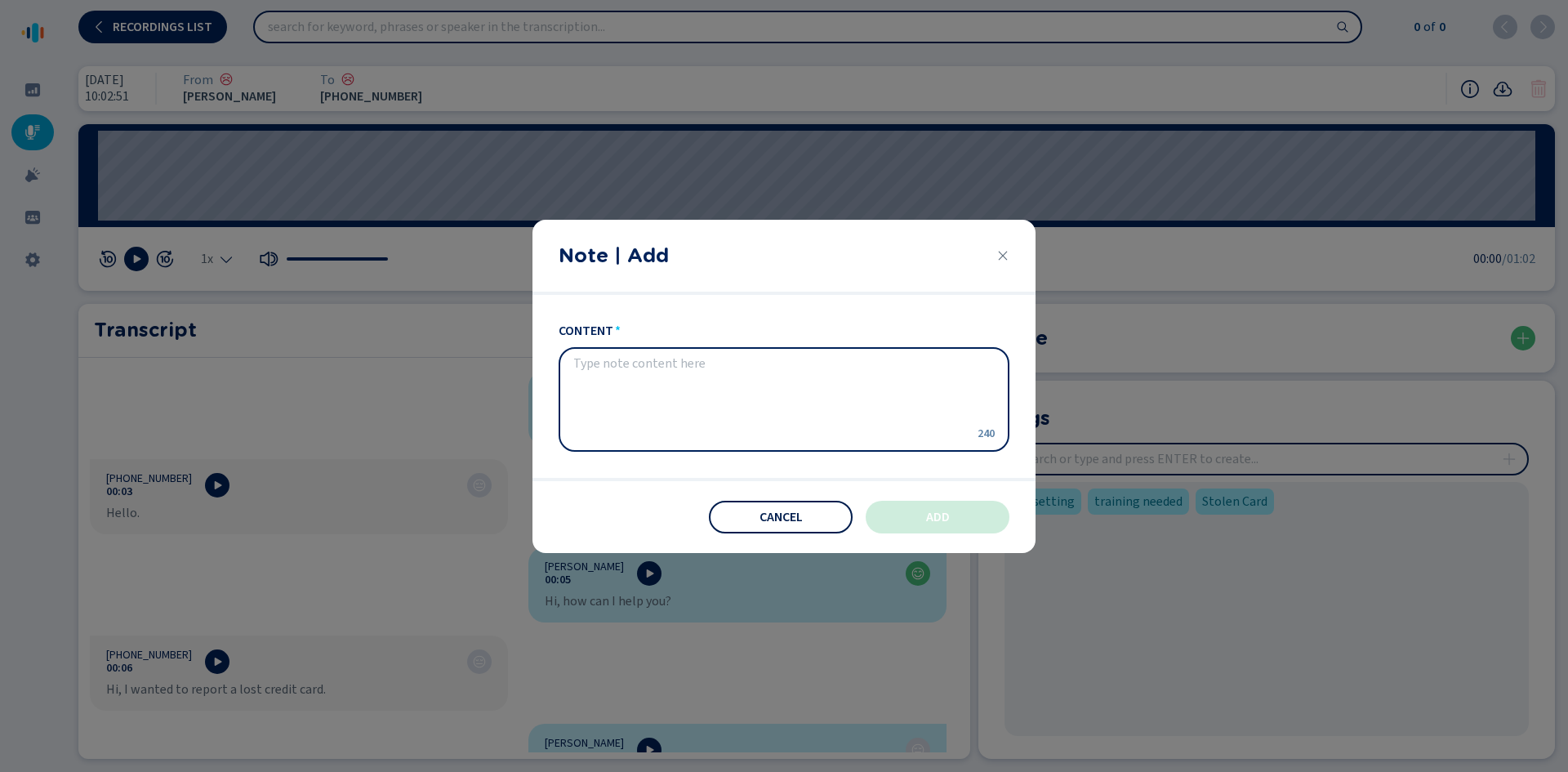
click at [762, 521] on span "Cancel" at bounding box center [781, 517] width 43 height 13
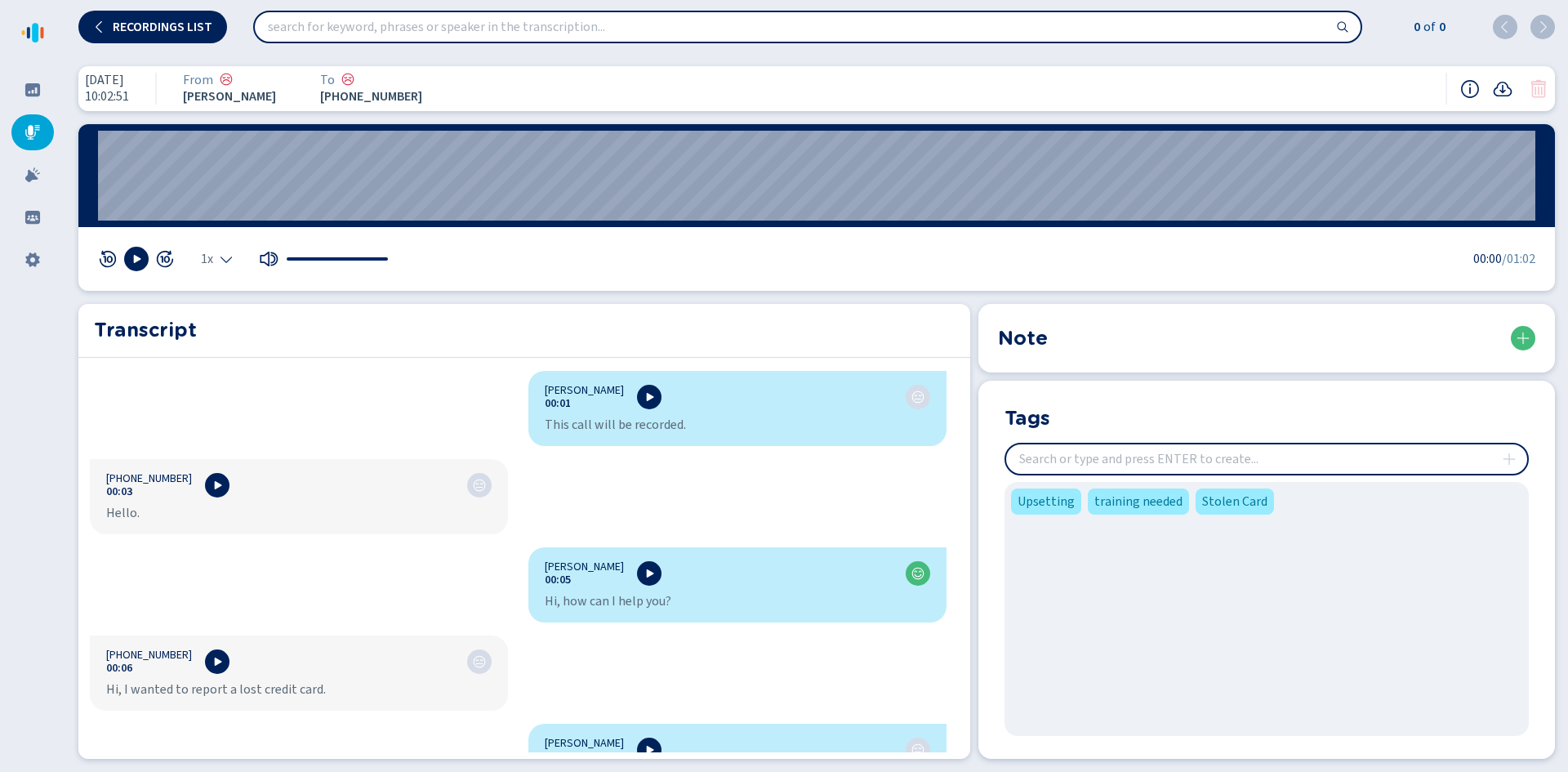
click at [1088, 453] on input "insert" at bounding box center [1266, 460] width 521 height 30
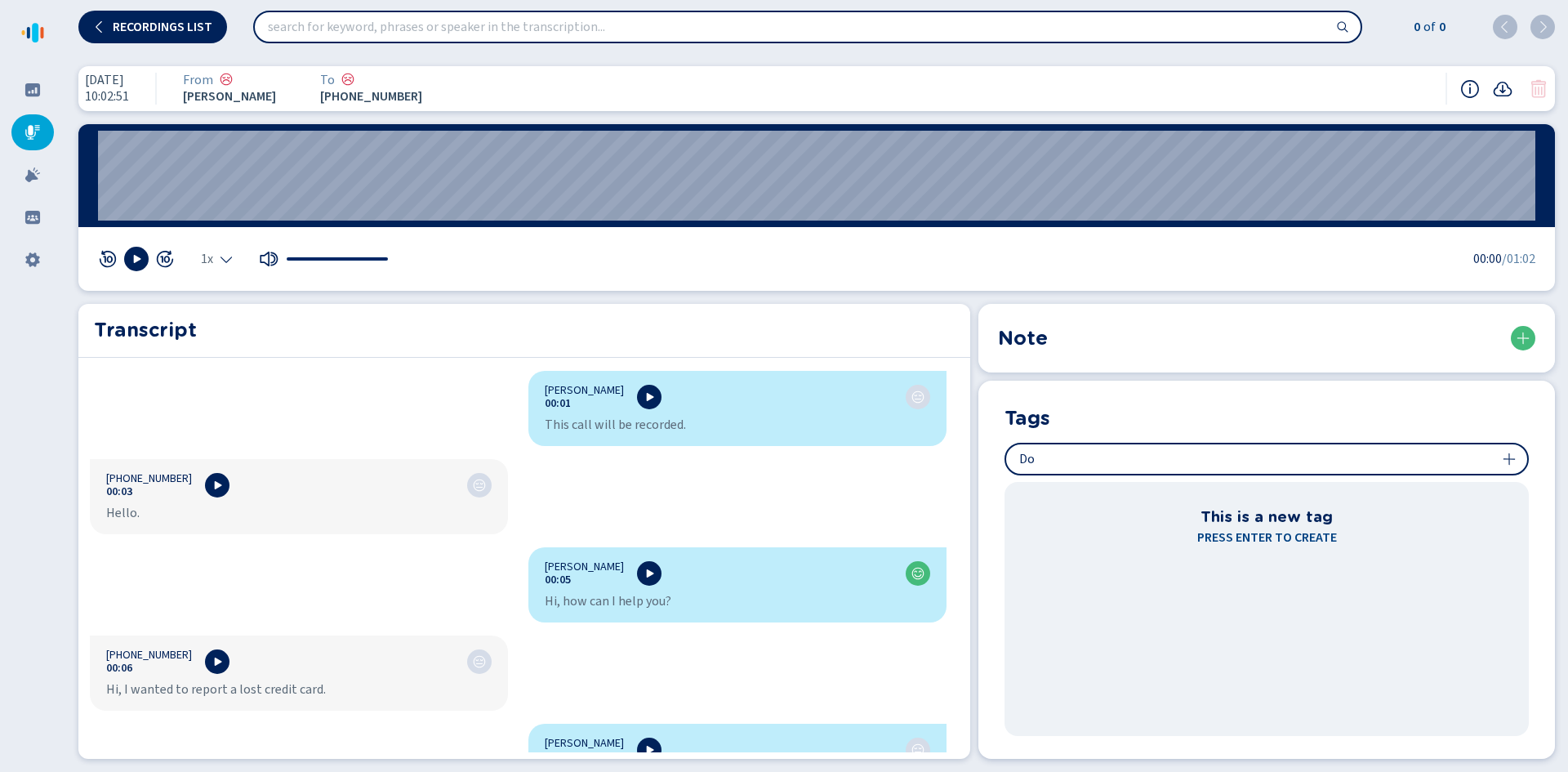
type input "D"
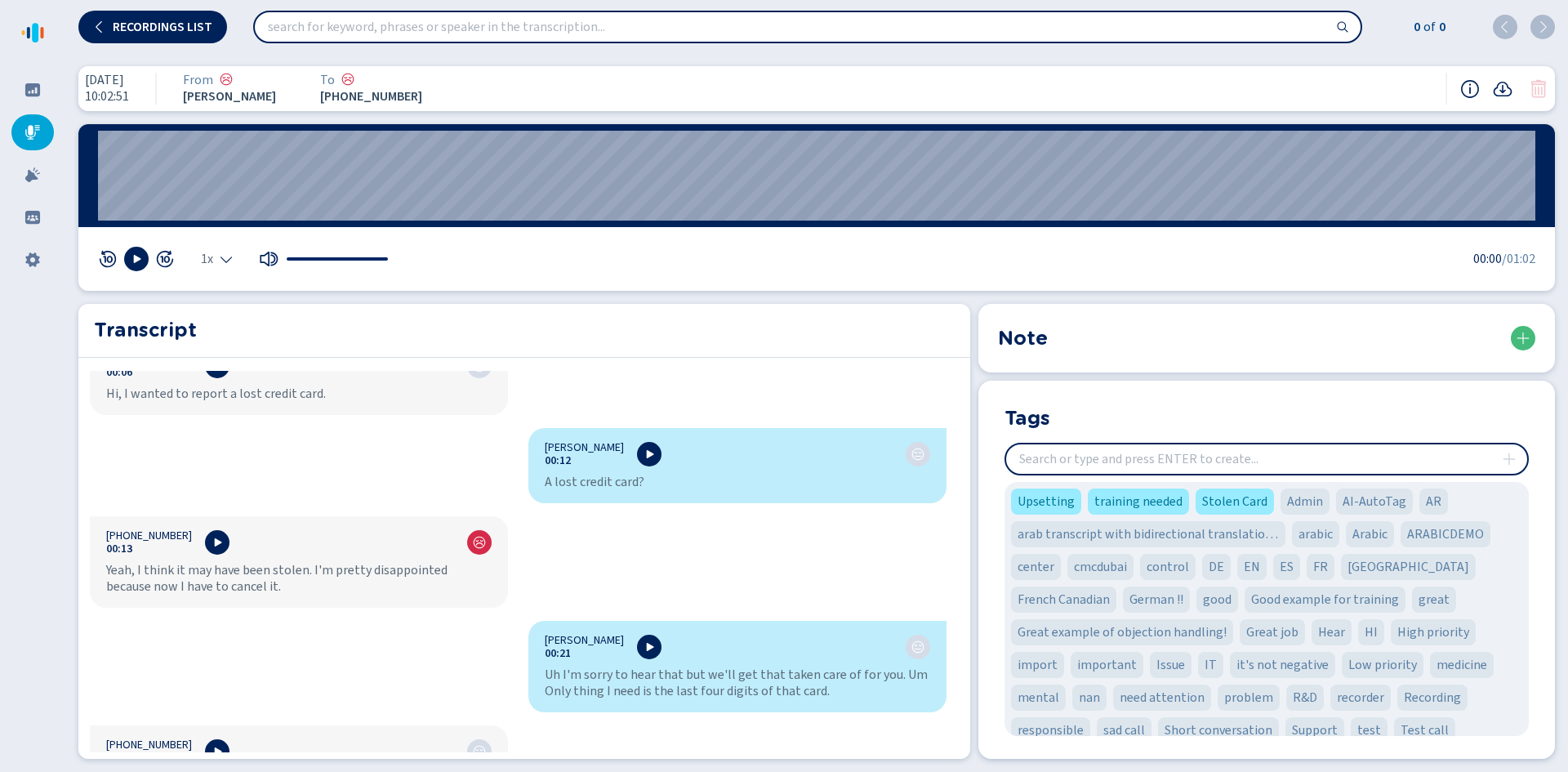
scroll to position [490, 0]
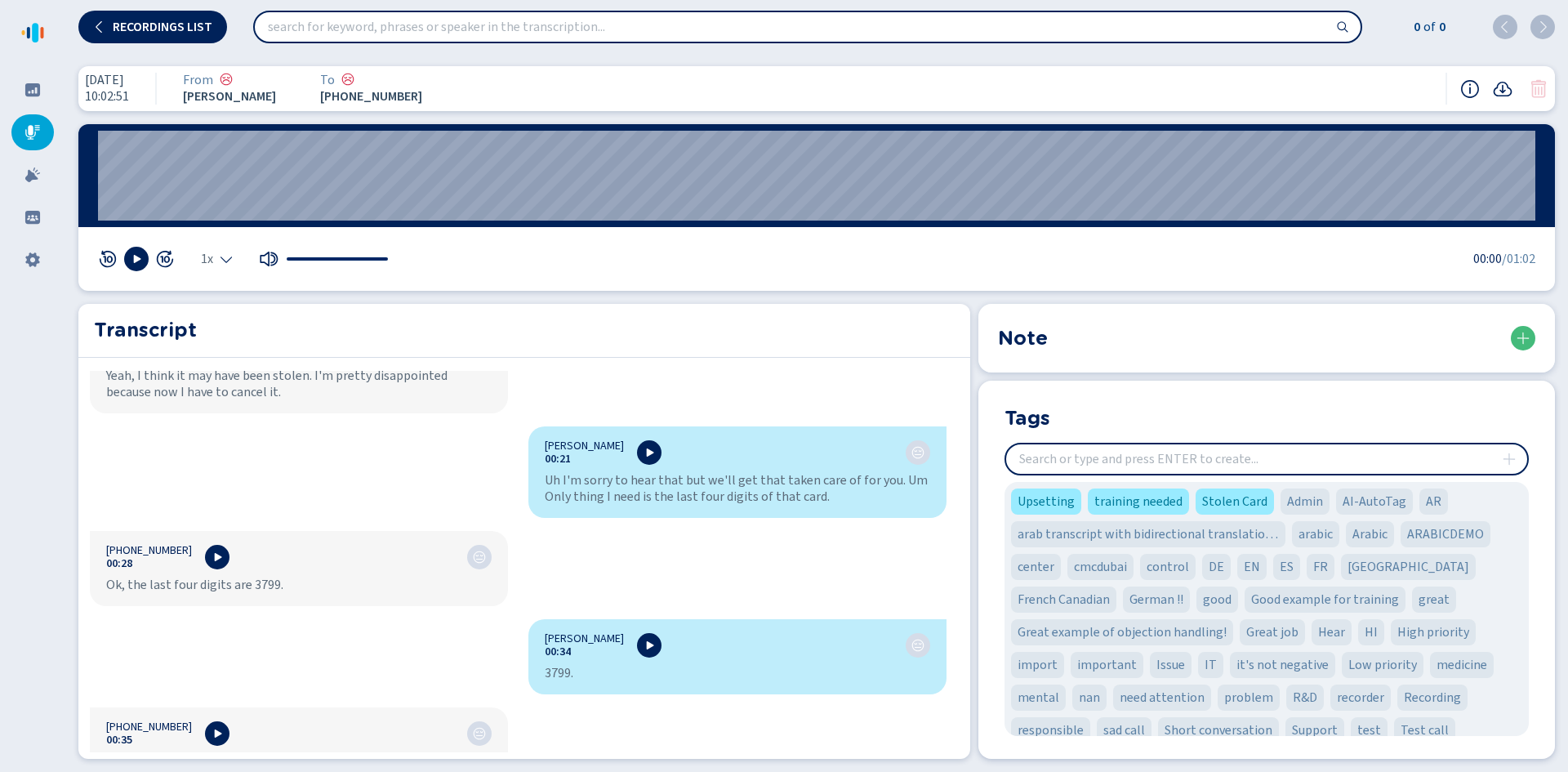
click at [34, 125] on icon at bounding box center [33, 132] width 17 height 17
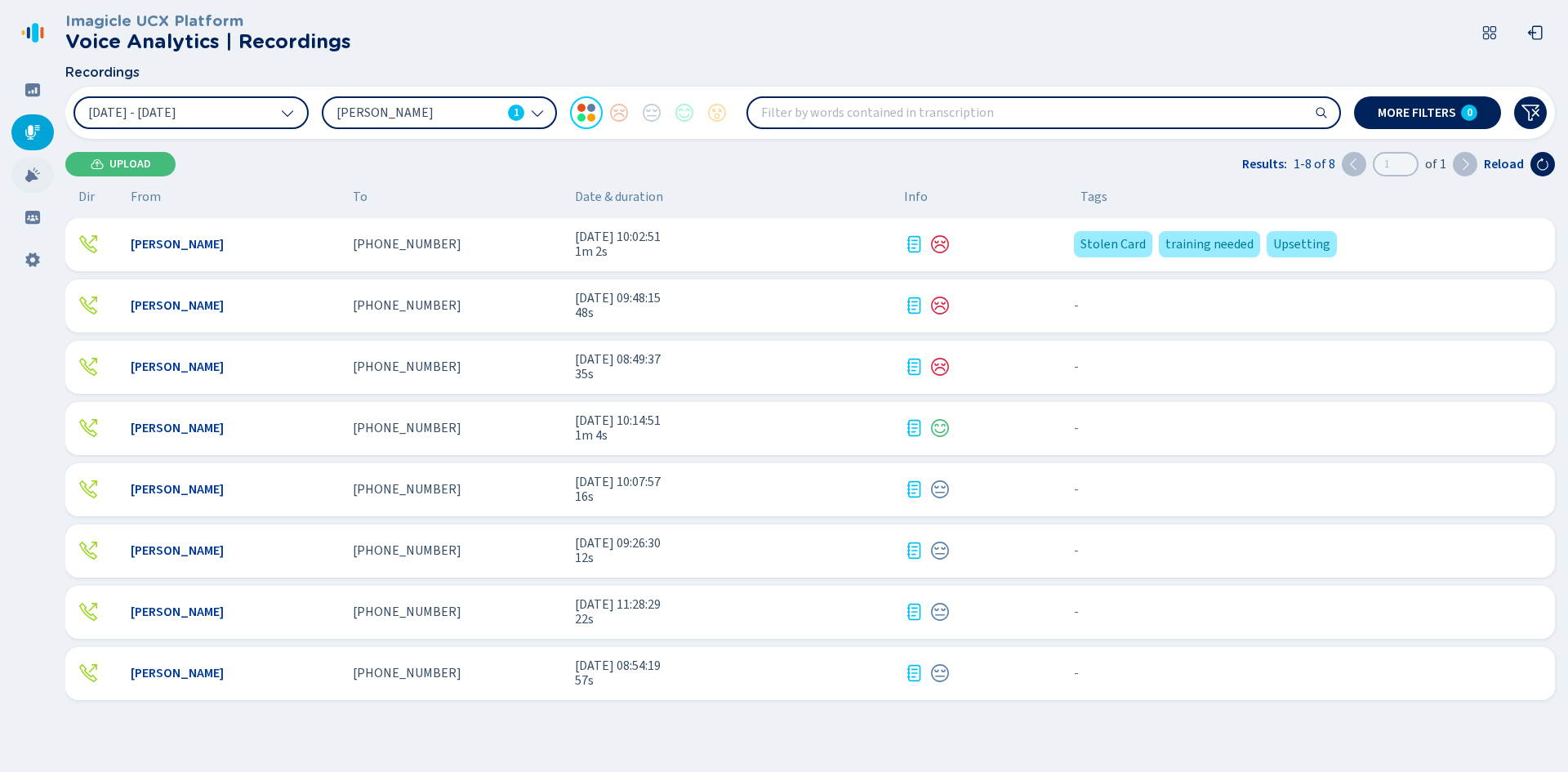
click at [31, 169] on icon at bounding box center [33, 175] width 17 height 17
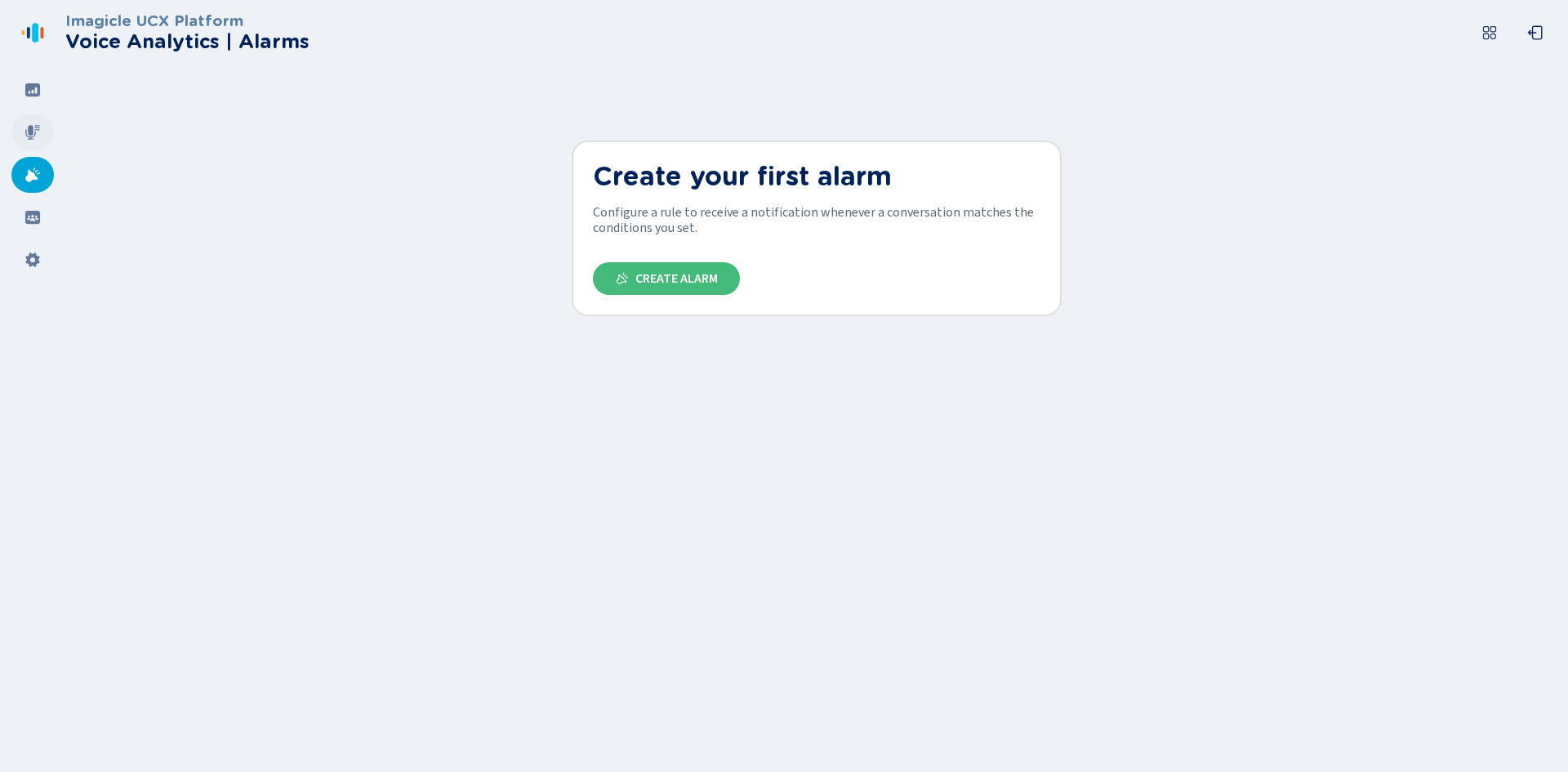
click at [27, 139] on icon at bounding box center [33, 132] width 17 height 17
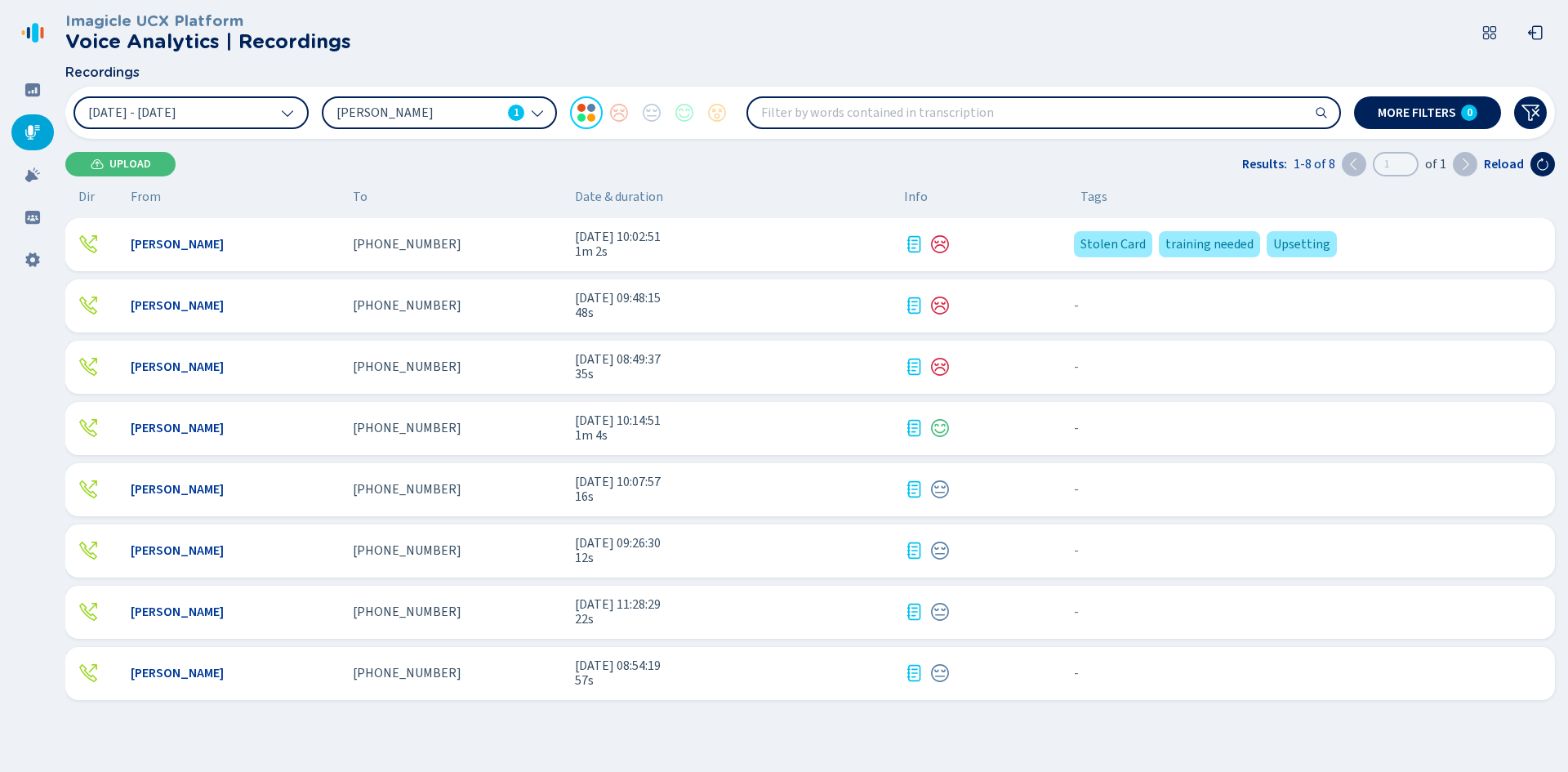
click at [1059, 110] on input "search" at bounding box center [1044, 113] width 592 height 30
type input "credit card"
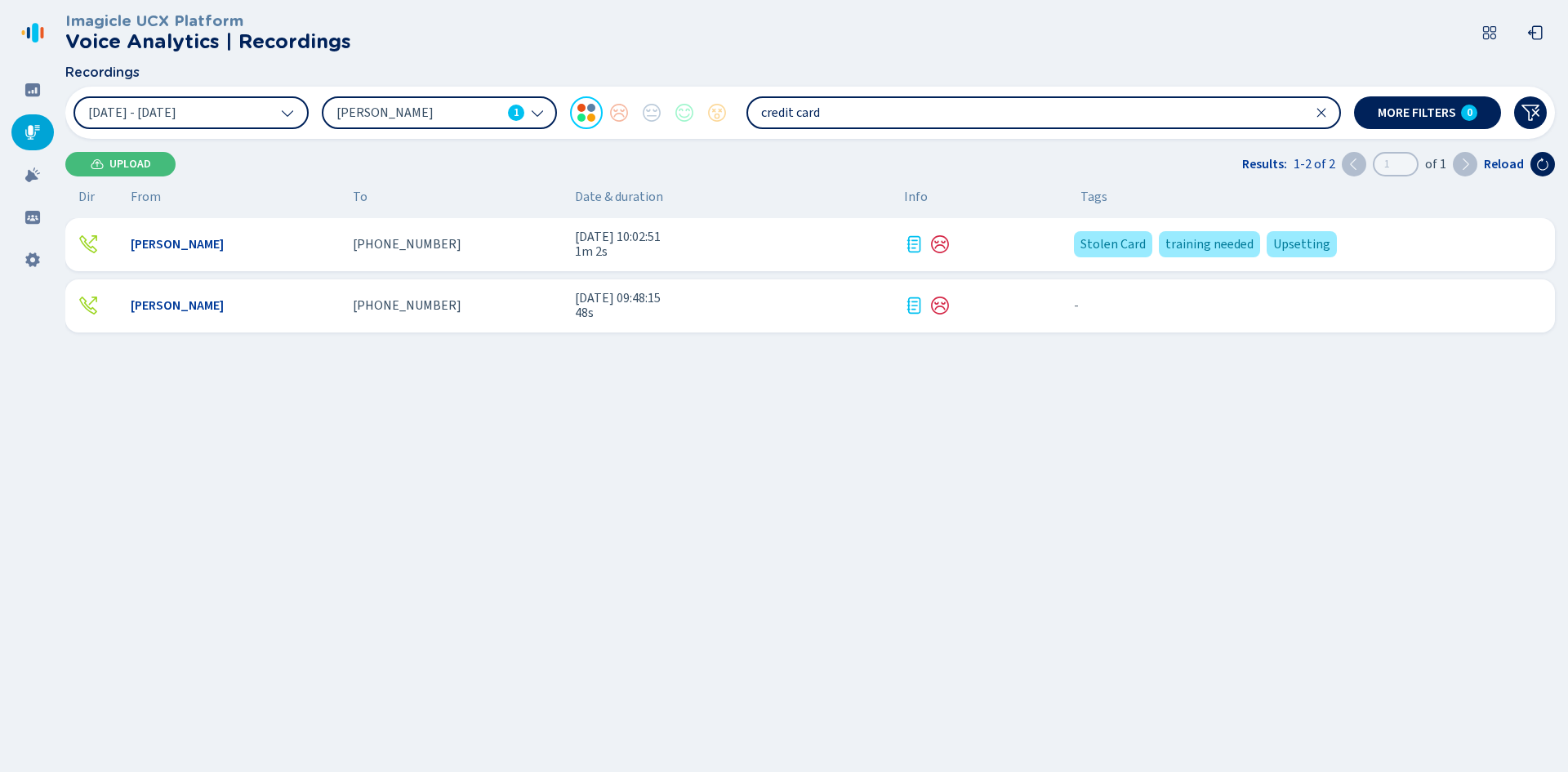
click at [1323, 107] on icon at bounding box center [1322, 113] width 13 height 13
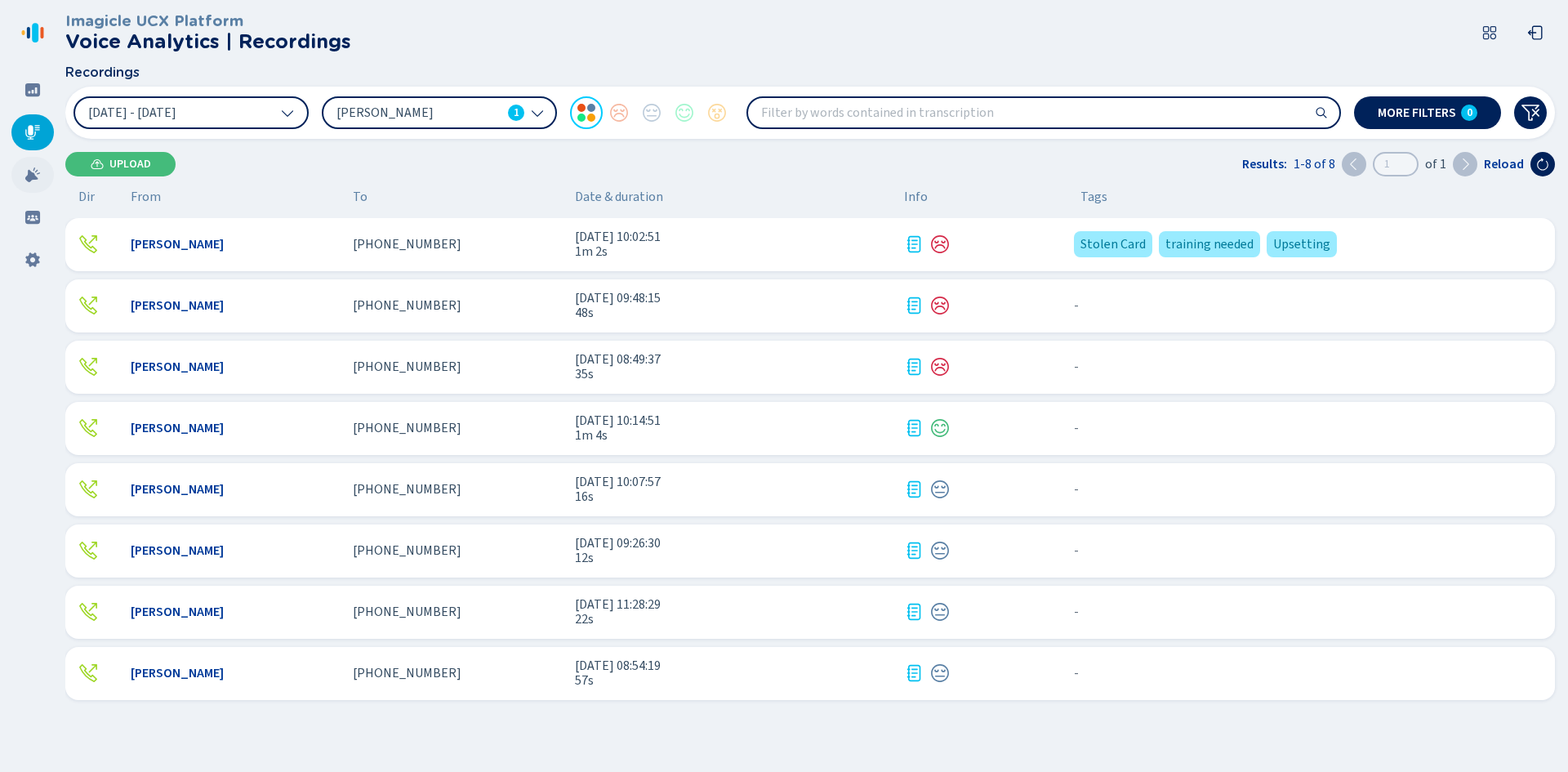
click at [36, 174] on icon at bounding box center [33, 175] width 17 height 17
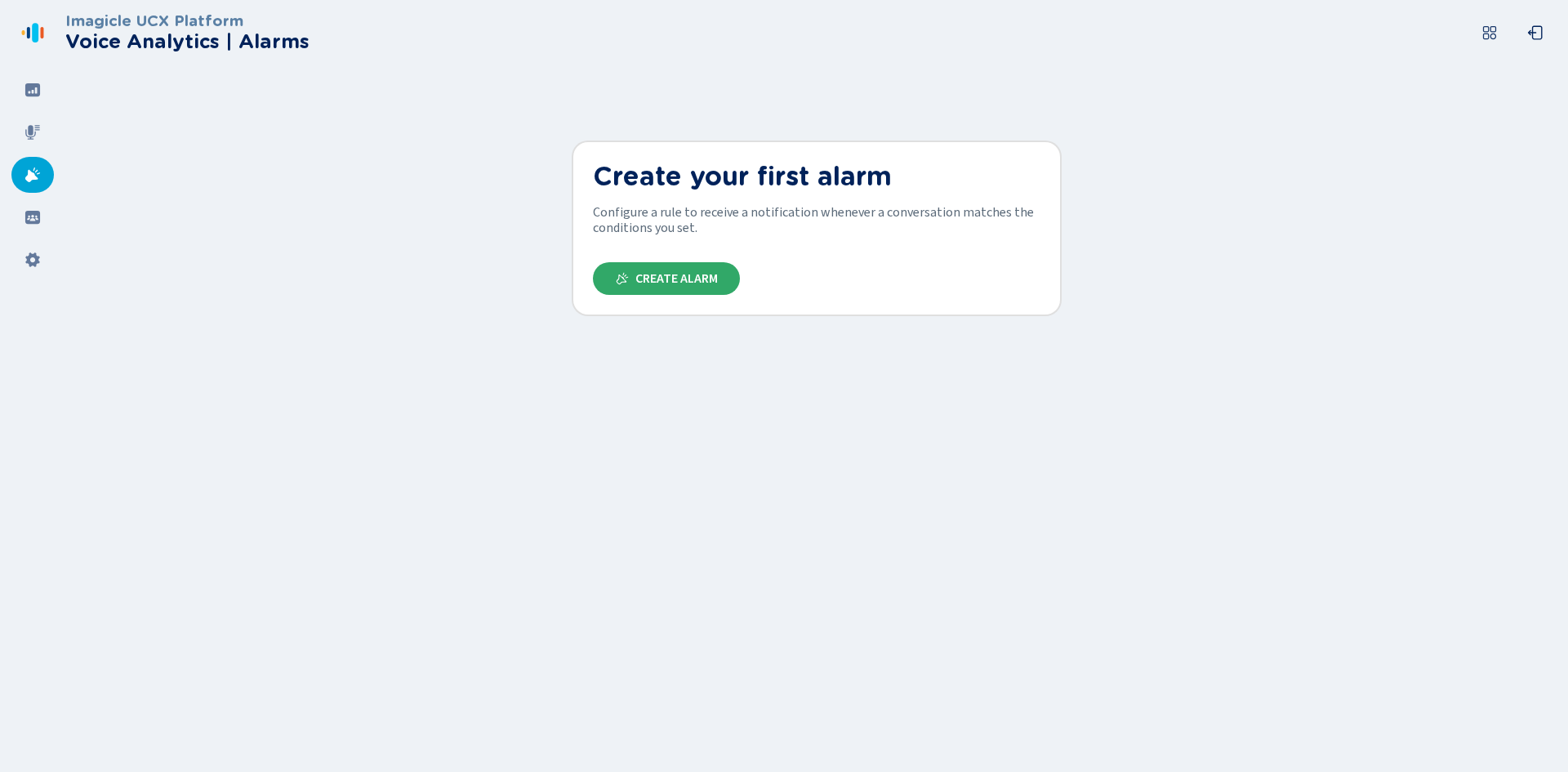
click at [652, 288] on button "Create Alarm" at bounding box center [667, 279] width 147 height 33
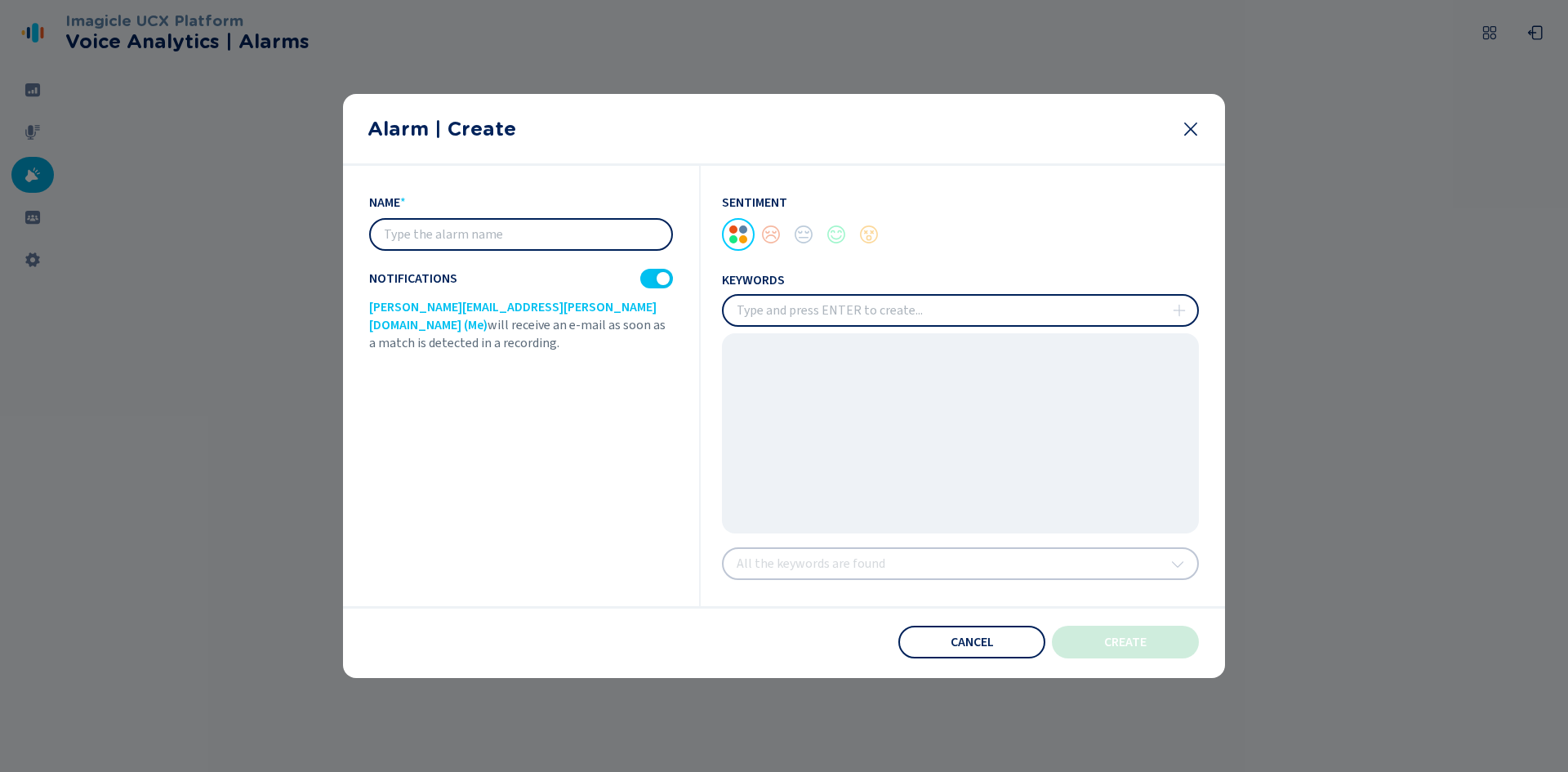
click at [1190, 130] on icon at bounding box center [1190, 128] width 13 height 13
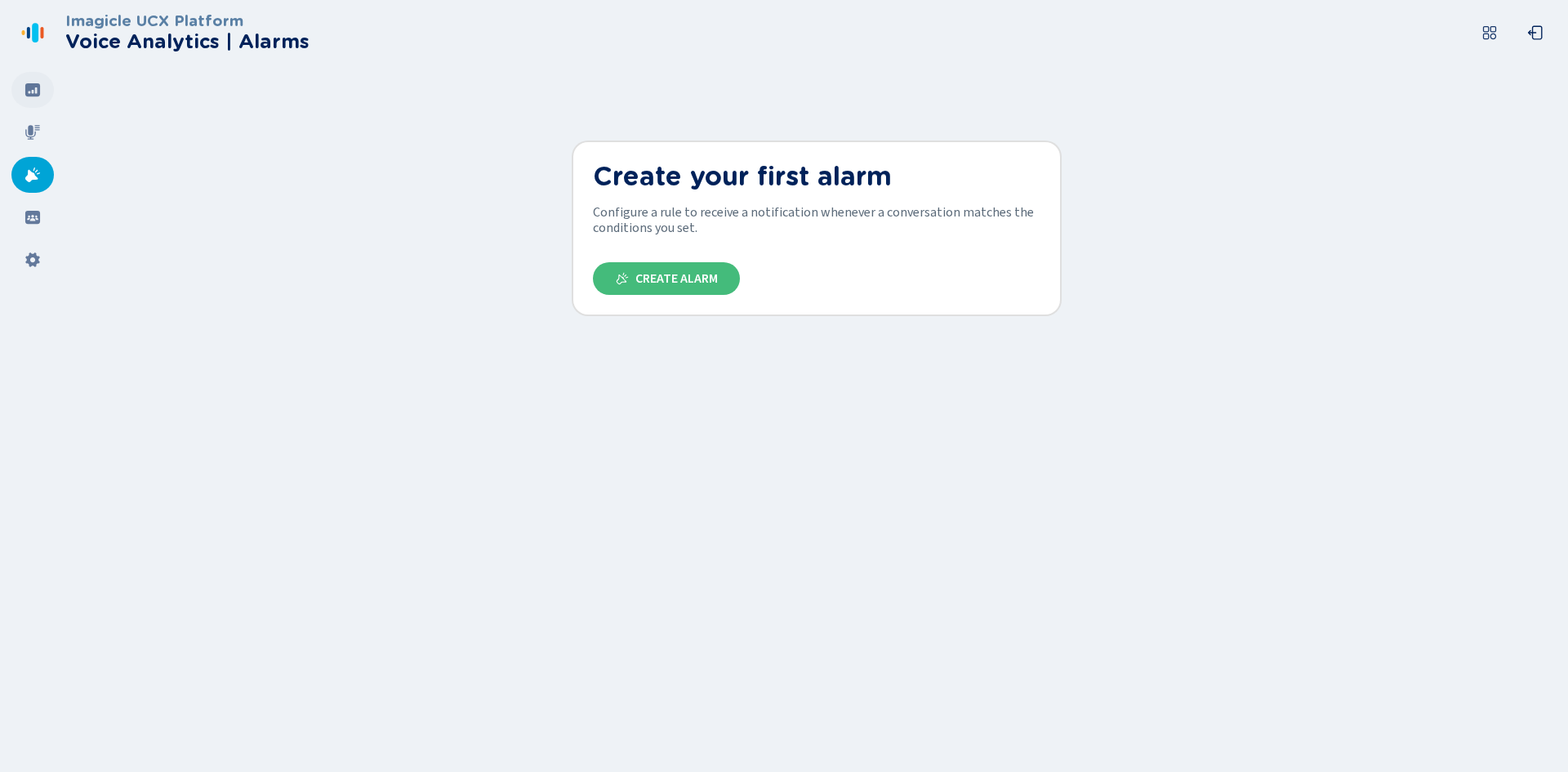
click at [40, 80] on div at bounding box center [32, 89] width 42 height 36
